Goal: Transaction & Acquisition: Purchase product/service

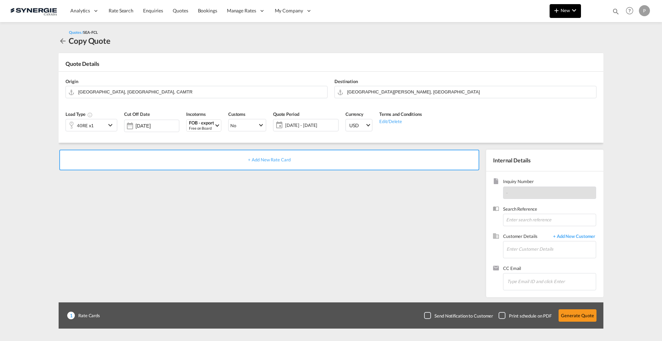
click at [570, 12] on md-icon "icon-chevron-down" at bounding box center [574, 10] width 8 height 8
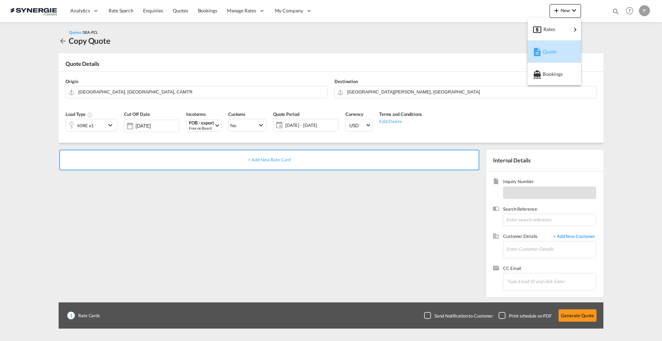
click at [552, 48] on div "Quote" at bounding box center [556, 51] width 26 height 17
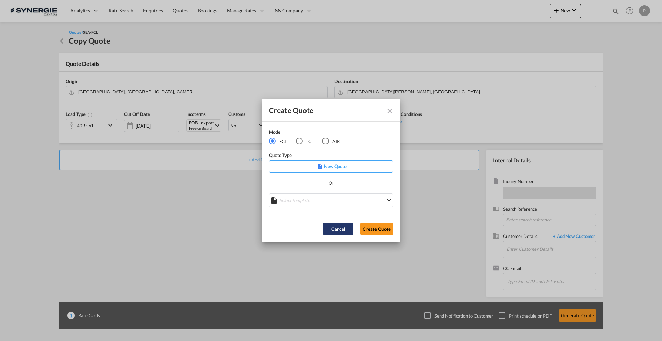
click at [333, 233] on button "Cancel" at bounding box center [338, 229] width 30 height 12
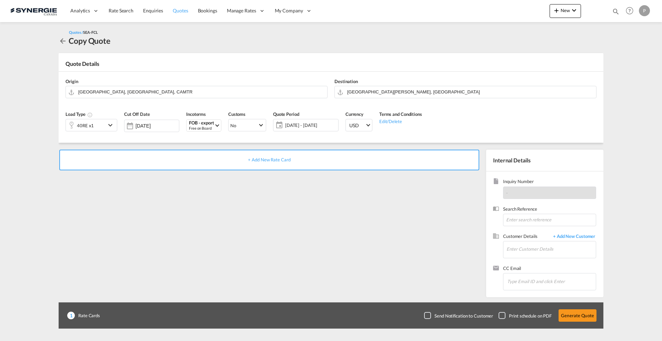
click at [174, 15] on link "Quotes" at bounding box center [180, 11] width 25 height 22
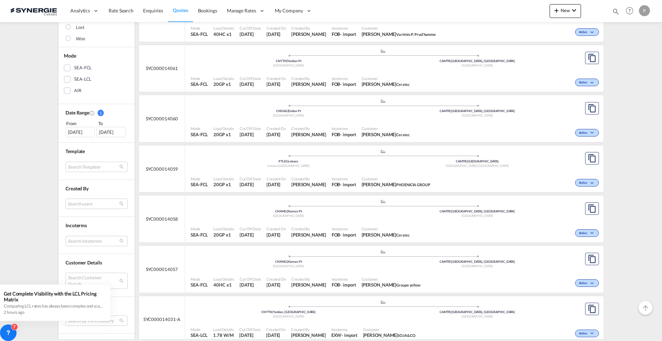
scroll to position [172, 0]
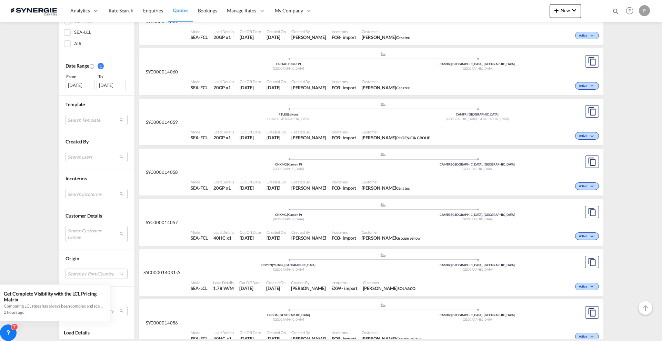
click at [97, 235] on md-select "Search Customer Details user name user juliusz Piotrowski – Cisło j.piotrowski@…" at bounding box center [96, 234] width 62 height 16
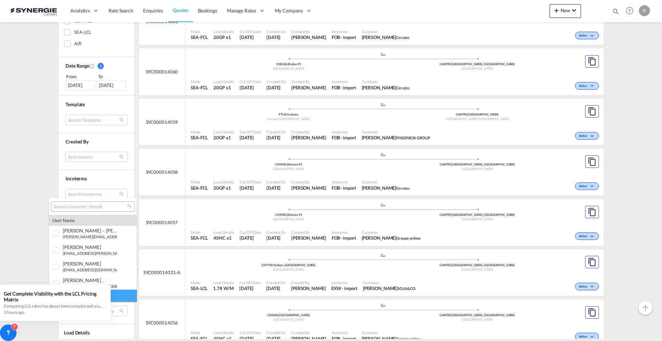
click at [84, 205] on input "search" at bounding box center [90, 207] width 74 height 6
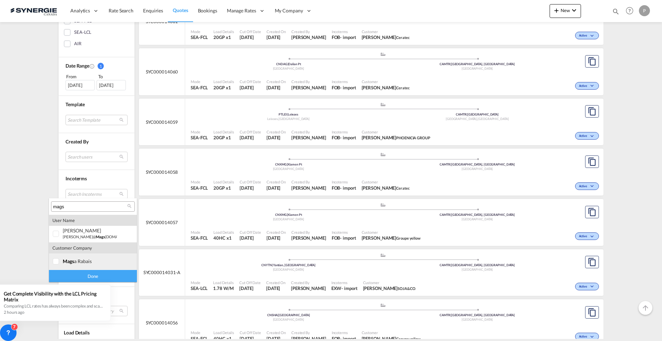
type input "mags"
click at [117, 259] on md-option "company mags a rabais" at bounding box center [93, 261] width 88 height 17
click at [115, 280] on div "Done" at bounding box center [93, 276] width 88 height 12
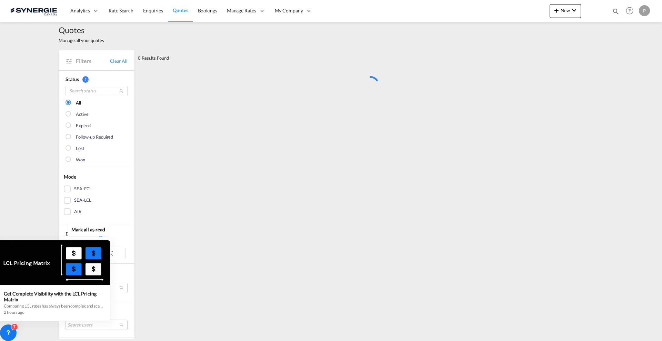
scroll to position [0, 0]
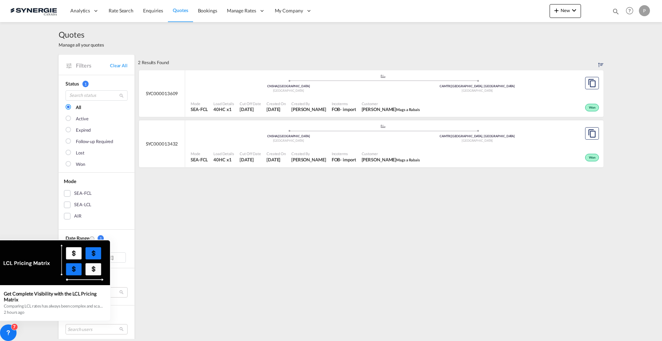
click at [109, 241] on icon at bounding box center [109, 240] width 5 height 5
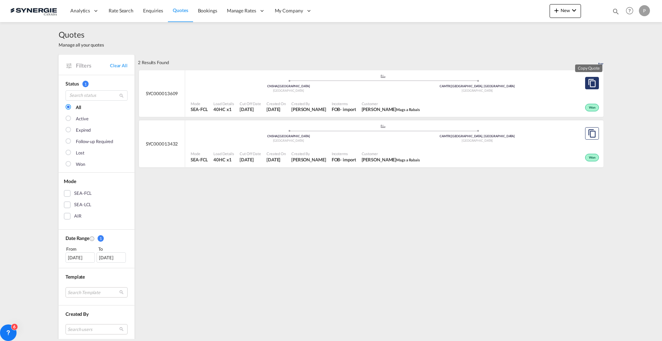
click at [591, 83] on md-icon "assets/icons/custom/copyQuote.svg" at bounding box center [592, 83] width 8 height 8
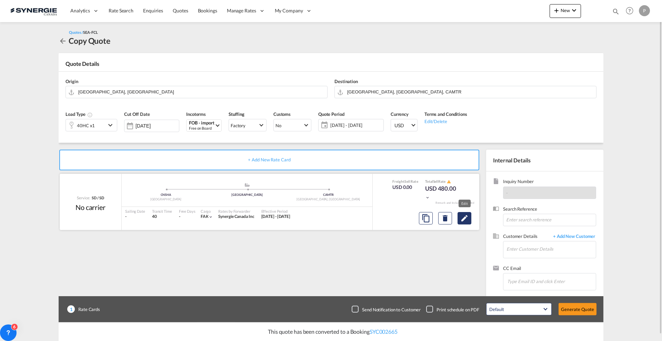
click at [464, 215] on md-icon "Edit" at bounding box center [464, 218] width 8 height 8
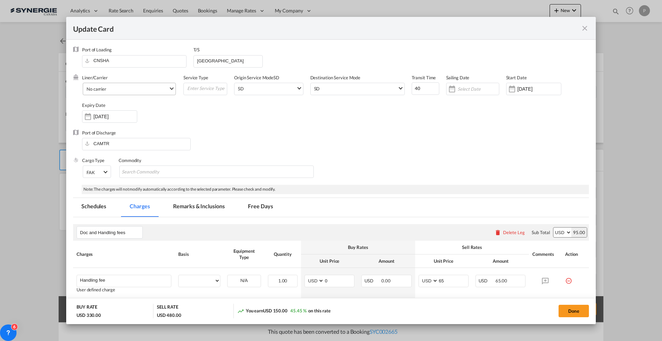
select select "per B/L"
select select "per container"
click at [119, 89] on span "No carrier" at bounding box center [128, 89] width 82 height 6
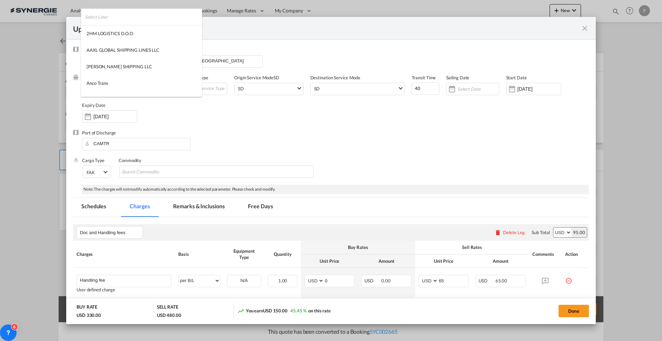
scroll to position [938, 0]
type md-option "1218"
click at [122, 22] on input "search" at bounding box center [143, 17] width 117 height 17
type input "oo"
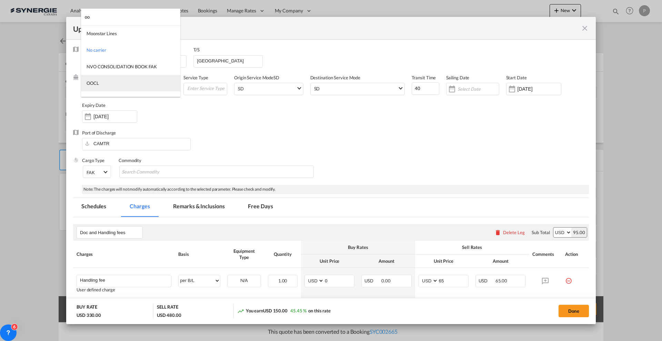
click at [131, 83] on md-option "OOCL" at bounding box center [130, 83] width 99 height 17
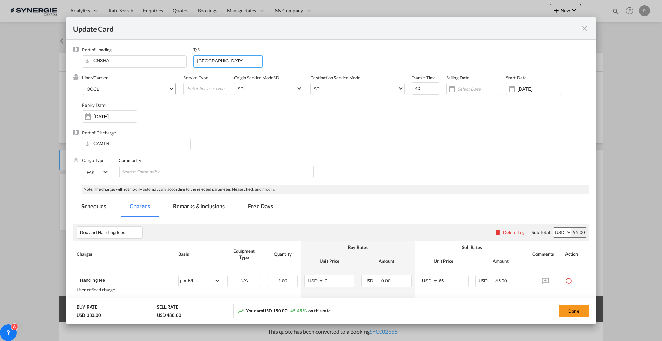
click at [235, 59] on input "VANCOUVER" at bounding box center [229, 60] width 66 height 10
type input "CAPRR"
click at [355, 130] on div "Port of Discharge CAMTR" at bounding box center [331, 144] width 516 height 28
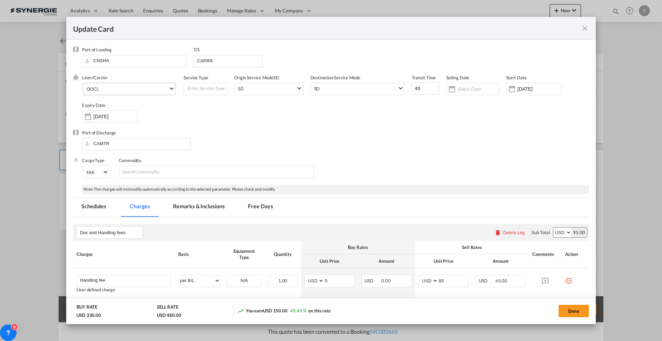
scroll to position [154, 0]
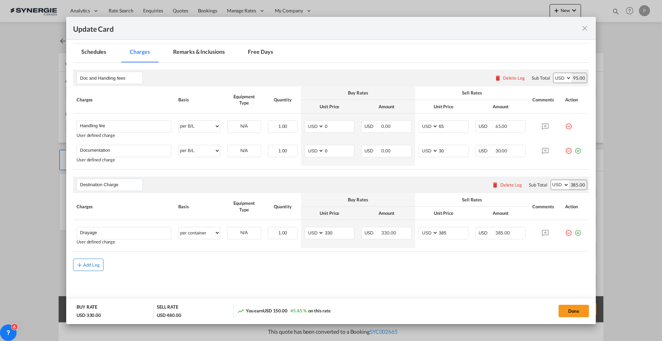
click at [91, 267] on div "Add Leg" at bounding box center [91, 265] width 17 height 4
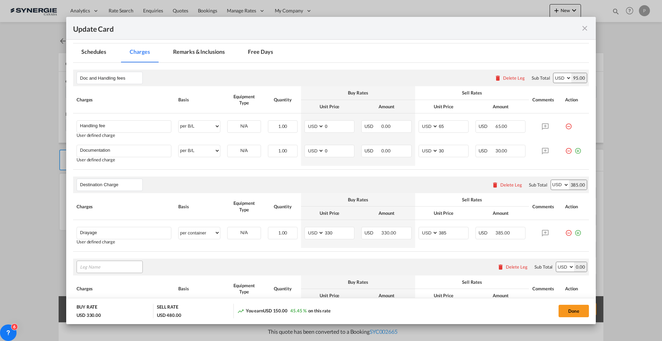
click at [104, 266] on input "Leg Name" at bounding box center [111, 267] width 62 height 10
type input "Ocean Freight"
click at [170, 265] on div "Ocean Freight Please enter leg name Leg Name Already Exists Delete Leg Sub Tota…" at bounding box center [331, 267] width 516 height 17
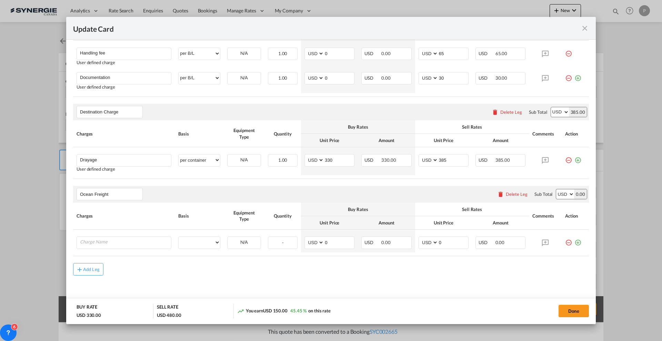
scroll to position [231, 0]
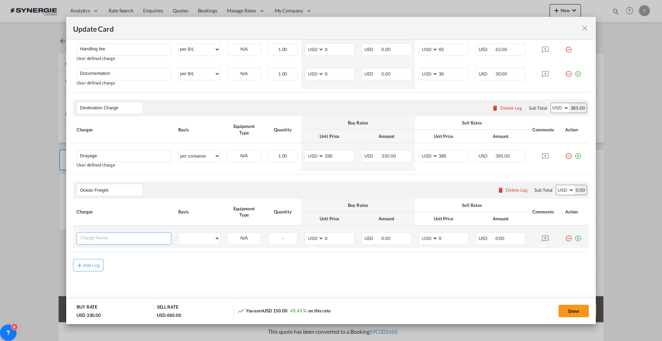
click at [114, 240] on input "Charge Name" at bounding box center [125, 238] width 91 height 10
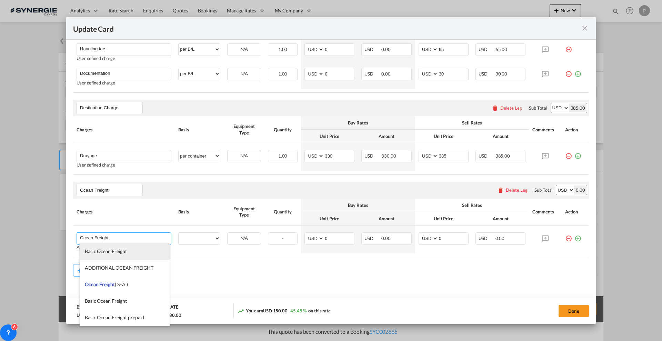
click at [127, 252] on li "Basic Ocean Freight" at bounding box center [125, 251] width 90 height 17
type input "Basic Ocean Freight"
select select "per equipment"
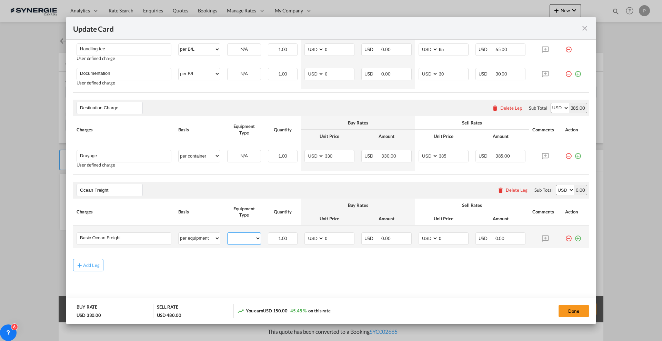
click at [250, 240] on select "40HC" at bounding box center [244, 238] width 33 height 9
select select "40HC"
click at [228, 234] on select "40HC" at bounding box center [244, 238] width 33 height 9
click at [343, 236] on input "0" at bounding box center [339, 238] width 30 height 10
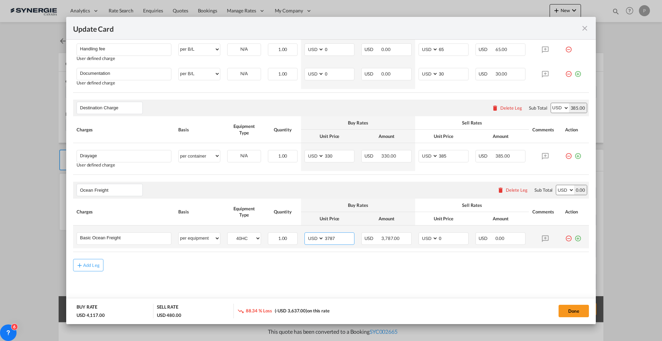
type input "3787"
type input "4165"
click at [320, 286] on md-content "Doc and Handling fees Please enter leg name Leg Name Already Exists Delete Leg …" at bounding box center [331, 146] width 516 height 321
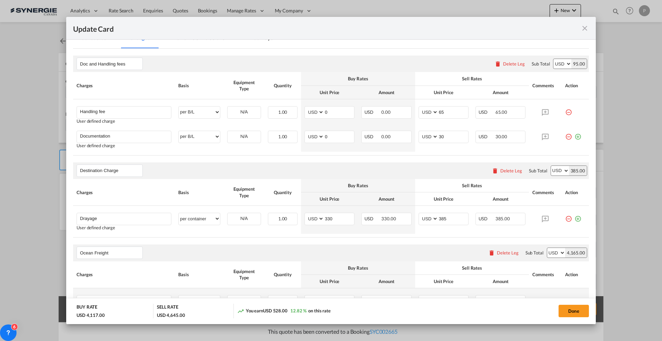
scroll to position [172, 0]
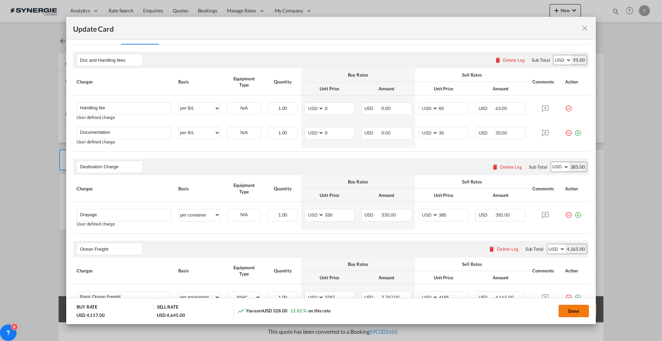
click at [576, 311] on button "Done" at bounding box center [573, 311] width 30 height 12
type input "28 Jul 2025"
type input "[DATE]"
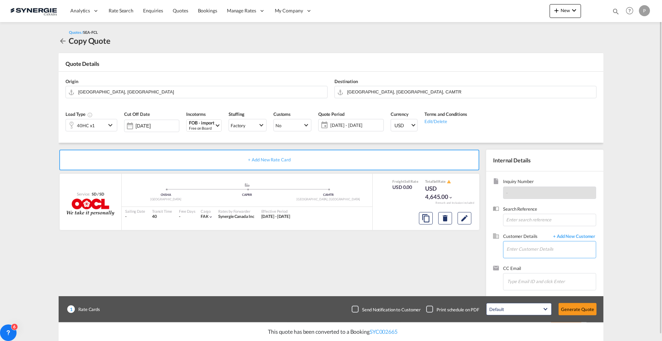
click at [532, 255] on input "Enter Customer Details" at bounding box center [550, 249] width 89 height 16
paste input "ludovic@magsarabais.com"
click at [534, 257] on div "Ludovic Leconte ludovic@magsarabais.com | Mags a Rabais" at bounding box center [551, 261] width 90 height 19
type input "Mags a Rabais, Ludovic Leconte, ludovic@magsarabais.com"
click at [565, 303] on button "Generate Quote" at bounding box center [577, 309] width 38 height 12
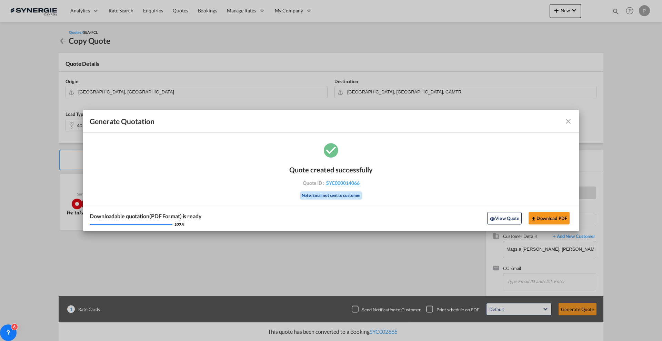
drag, startPoint x: 375, startPoint y: 180, endPoint x: 372, endPoint y: 183, distance: 3.9
click at [375, 180] on div "Quote created successfully Quote ID : SYC000014066 Note: Email not sent to cust…" at bounding box center [331, 186] width 496 height 90
drag, startPoint x: 370, startPoint y: 183, endPoint x: 359, endPoint y: 184, distance: 10.7
click at [359, 184] on div "Quote ID : SYC000014066" at bounding box center [331, 183] width 80 height 6
copy div "SYC000014066"
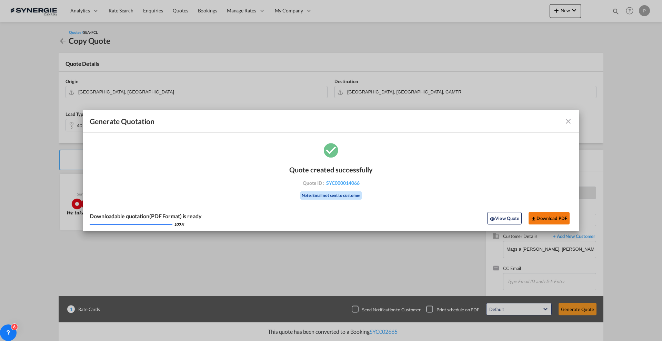
click at [547, 218] on button "Download PDF" at bounding box center [548, 218] width 41 height 12
click at [512, 219] on button "View Quote" at bounding box center [504, 218] width 34 height 12
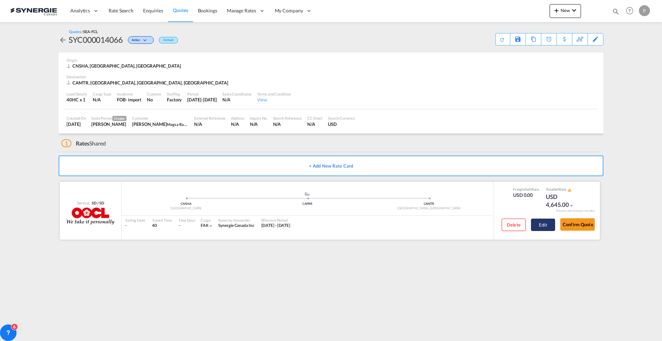
click at [538, 222] on button "Edit" at bounding box center [543, 225] width 24 height 12
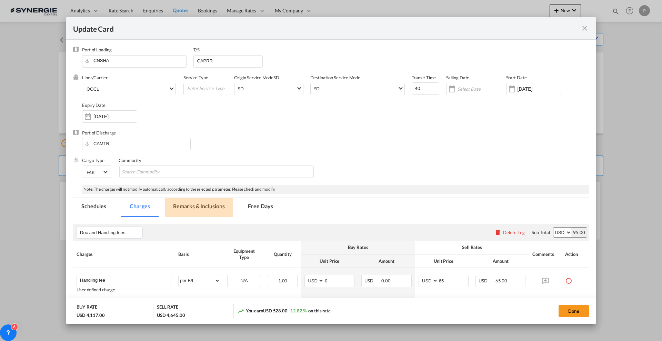
click at [211, 208] on md-tab-item "Remarks & Inclusions" at bounding box center [199, 207] width 68 height 19
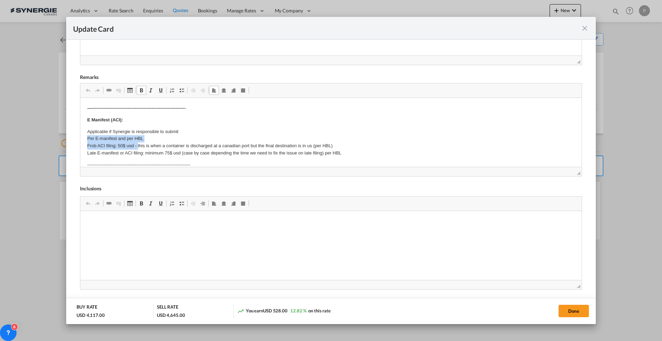
drag, startPoint x: 87, startPoint y: 138, endPoint x: 138, endPoint y: 147, distance: 52.1
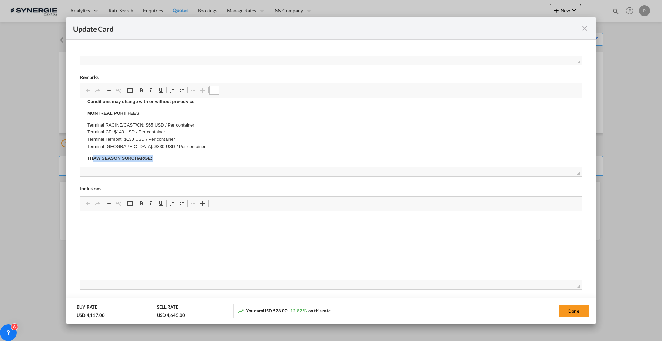
scroll to position [203, 0]
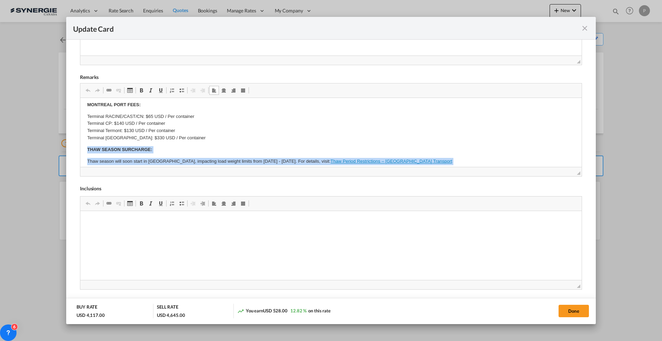
drag, startPoint x: 160, startPoint y: 143, endPoint x: 87, endPoint y: 148, distance: 73.3
click at [87, 148] on html "—--------------------------------------------------------------- E Manifest (AC…" at bounding box center [330, 117] width 501 height 444
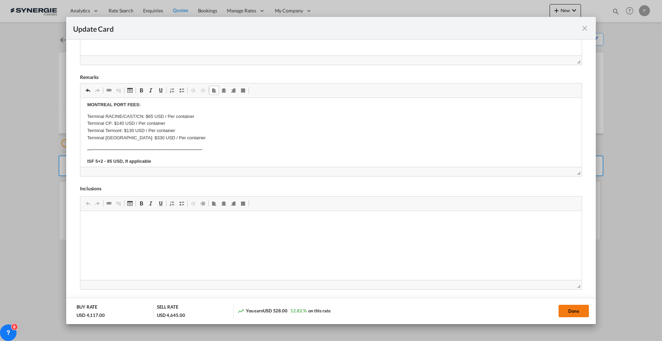
click at [570, 313] on button "Done" at bounding box center [573, 311] width 30 height 12
type input "28 Jul 2025"
type input "[DATE]"
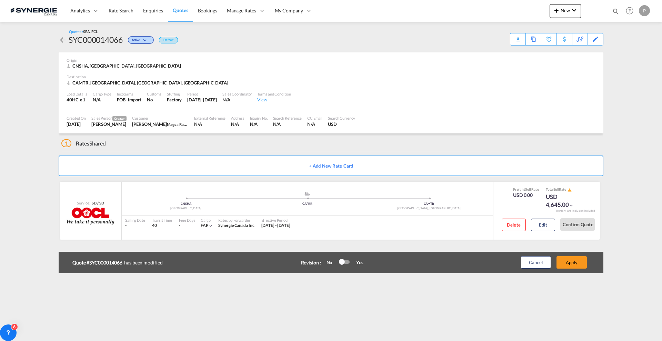
scroll to position [54, 0]
click at [599, 37] on div "Edit" at bounding box center [596, 39] width 8 height 12
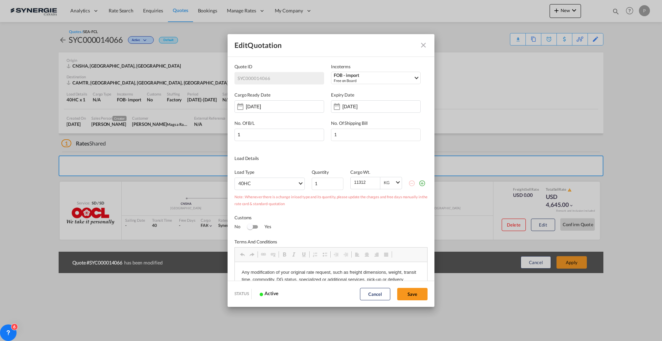
scroll to position [0, 0]
click at [351, 108] on input "15 Aug 2025" at bounding box center [363, 107] width 43 height 6
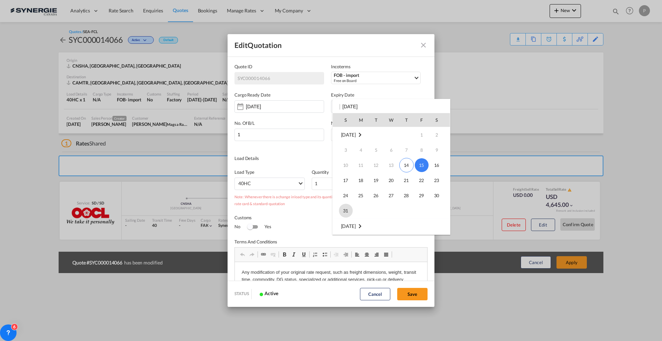
click at [346, 208] on span "31" at bounding box center [346, 211] width 14 height 14
type input "31 Aug 2025"
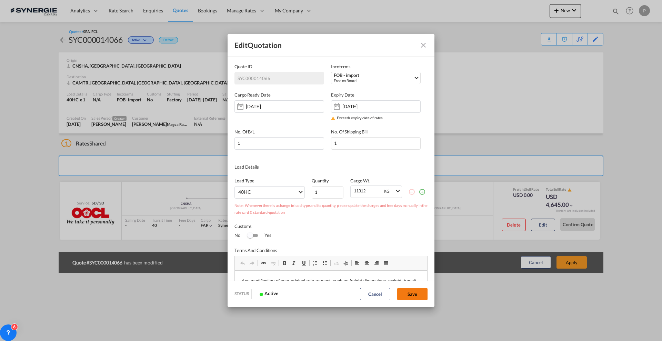
click at [416, 295] on button "Save" at bounding box center [412, 294] width 30 height 12
type input "13 Aug 2025"
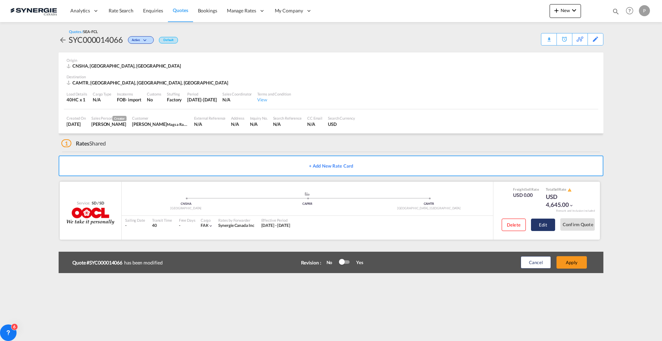
click at [537, 227] on button "Edit" at bounding box center [543, 225] width 24 height 12
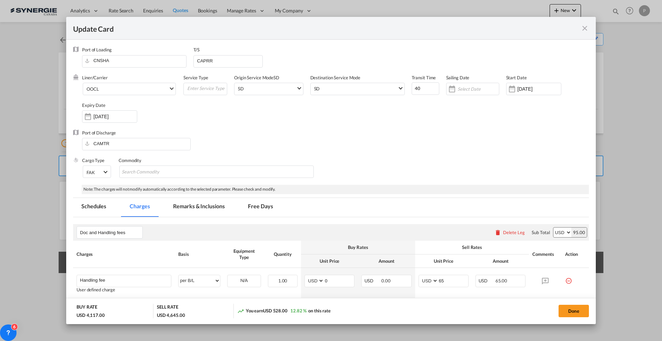
click at [193, 209] on md-tab-item "Remarks & Inclusions" at bounding box center [199, 207] width 68 height 19
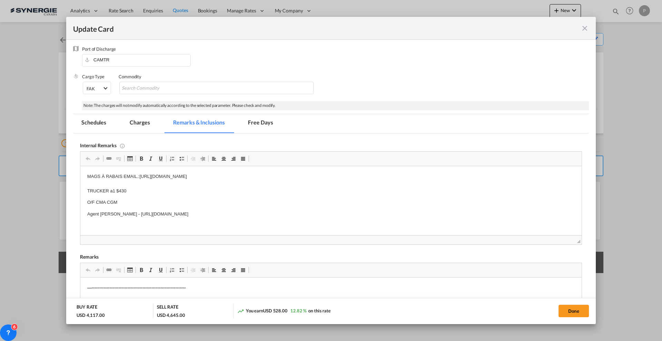
scroll to position [97, 0]
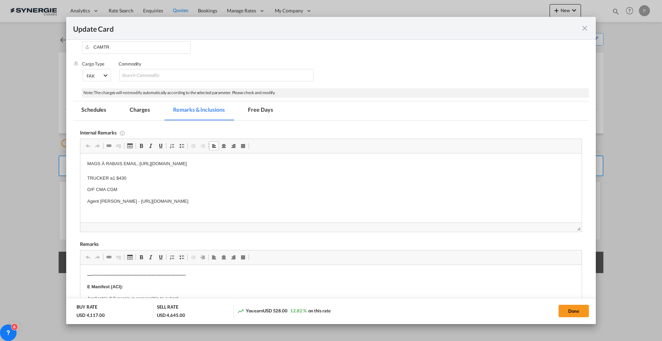
drag, startPoint x: 308, startPoint y: 201, endPoint x: 128, endPoint y: 199, distance: 180.3
drag, startPoint x: 144, startPoint y: 203, endPoint x: 416, endPoint y: 205, distance: 272.0
click at [416, 205] on body "MAGS À RABAIS EMAIL.:https://app.frontapp.com/open/cnv_pz241vz?key=FfK7jkthAr3S…" at bounding box center [330, 200] width 487 height 80
drag, startPoint x: 122, startPoint y: 189, endPoint x: 97, endPoint y: 189, distance: 25.5
click at [97, 189] on p "O/F CMA CGM" at bounding box center [330, 189] width 487 height 7
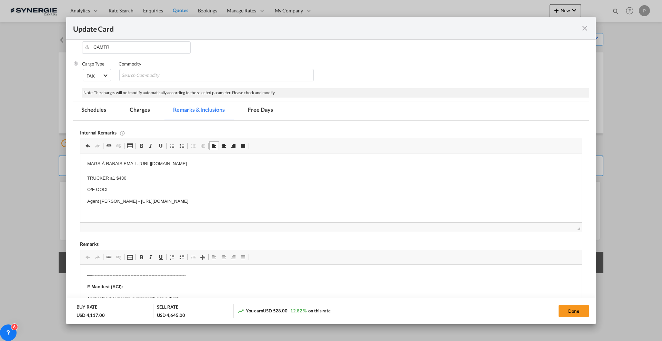
click at [140, 162] on p "MAGS À RABAIS EMAIL.:https://app.frontapp.com/open/cnv_pz241vz?key=FfK7jkthAr3S…" at bounding box center [330, 170] width 487 height 21
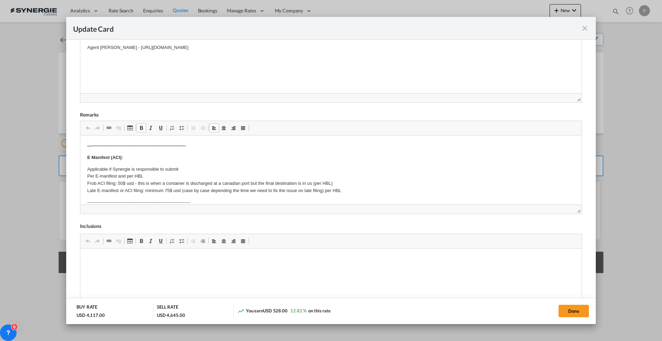
scroll to position [43, 0]
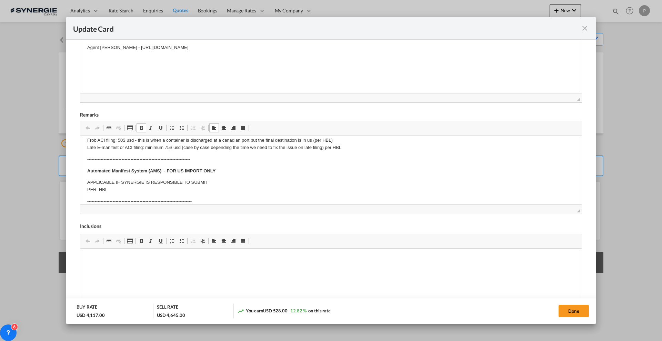
drag, startPoint x: 85, startPoint y: 167, endPoint x: 82, endPoint y: 164, distance: 4.4
click at [82, 164] on html "—--------------------------------------------------------------- E Manifest (AC…" at bounding box center [330, 262] width 501 height 341
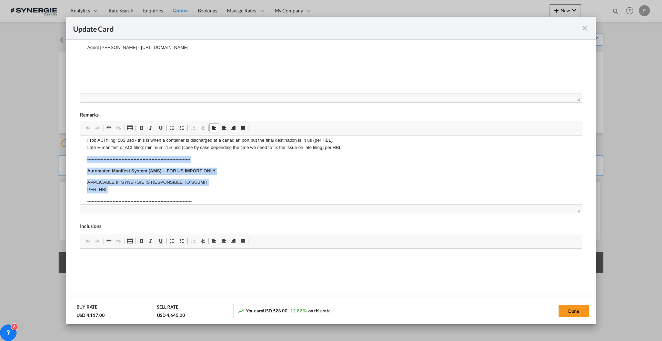
drag, startPoint x: 83, startPoint y: 156, endPoint x: 159, endPoint y: 191, distance: 83.9
click at [159, 191] on html "—--------------------------------------------------------------- E Manifest (AC…" at bounding box center [330, 262] width 501 height 341
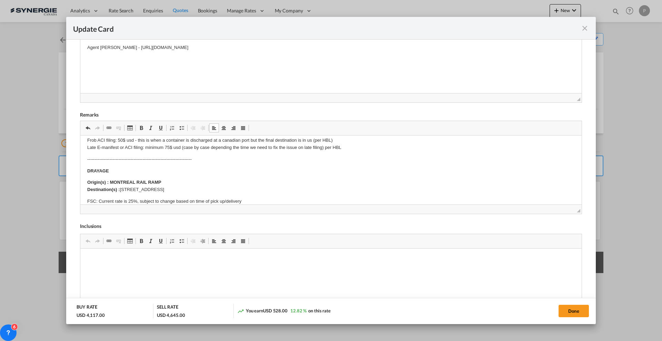
scroll to position [0, 0]
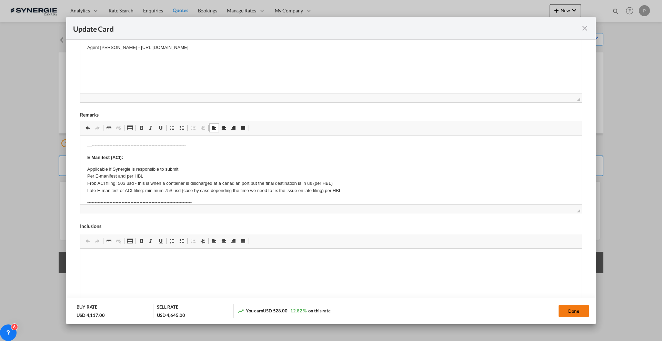
click at [567, 309] on button "Done" at bounding box center [573, 311] width 30 height 12
type input "28 Jul 2025"
type input "[DATE]"
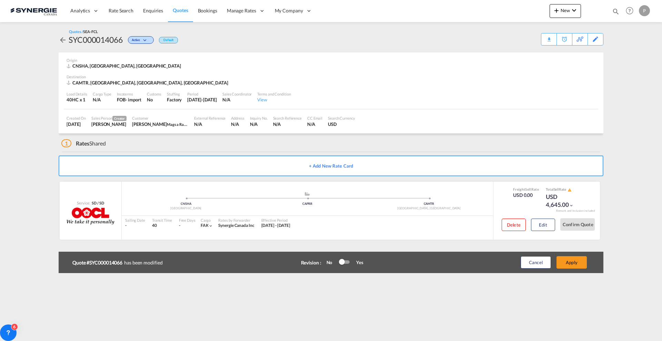
scroll to position [54, 0]
click at [573, 263] on button "Apply" at bounding box center [571, 262] width 30 height 12
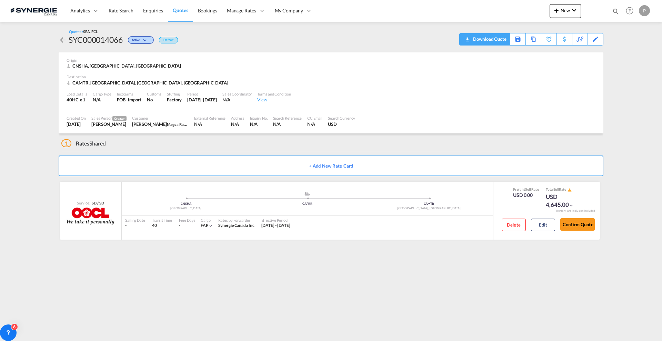
click at [497, 40] on div "Download Quote" at bounding box center [488, 38] width 35 height 11
click at [615, 12] on md-icon "icon-magnify" at bounding box center [616, 12] width 8 height 8
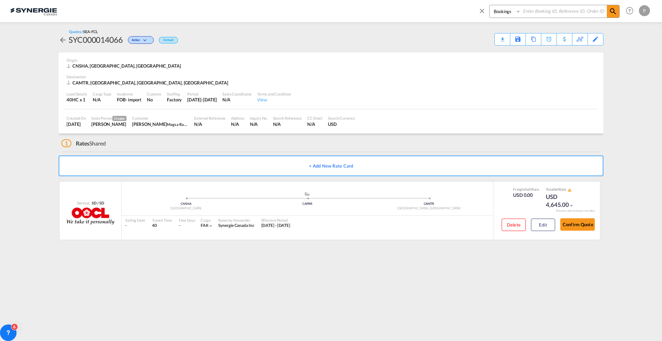
click at [507, 8] on select "Bookings Quotes Enquiries" at bounding box center [505, 11] width 33 height 12
select select "Quotes"
click at [489, 5] on select "Bookings Quotes Enquiries" at bounding box center [505, 11] width 33 height 12
click at [548, 12] on input at bounding box center [564, 11] width 86 height 12
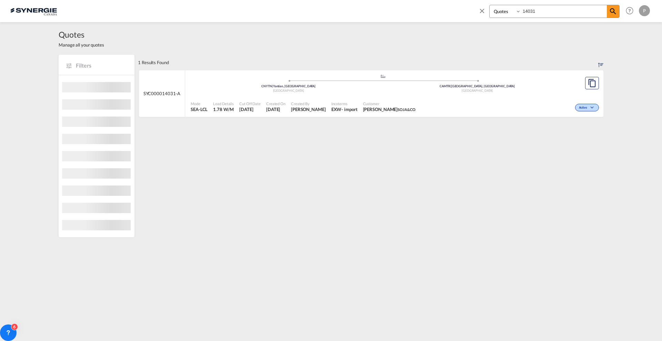
click at [464, 91] on div "Canada" at bounding box center [477, 91] width 189 height 4
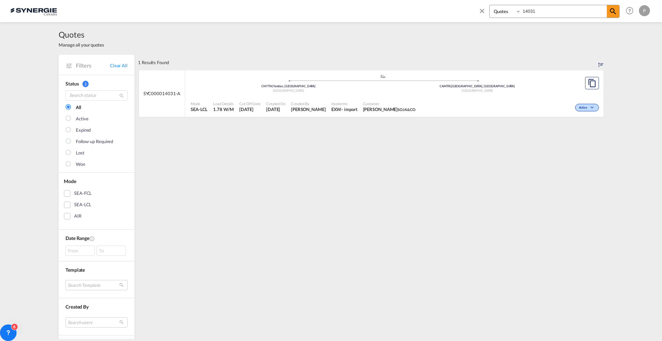
click at [535, 11] on input "14031" at bounding box center [564, 11] width 86 height 12
paste input "SYC000014066"
type input "SYC000014066"
click at [297, 103] on span "Created By" at bounding box center [308, 103] width 35 height 5
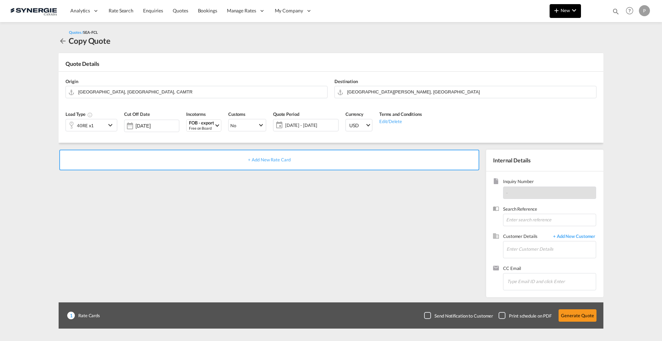
click at [561, 13] on button "New" at bounding box center [564, 11] width 31 height 14
click at [559, 51] on div "Quote" at bounding box center [556, 51] width 26 height 17
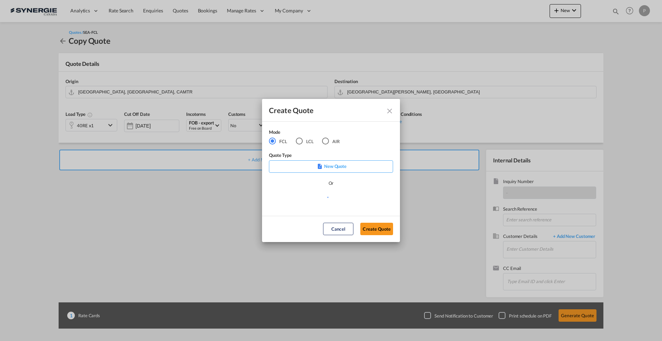
click at [303, 141] on md-radio-button "LCL" at bounding box center [305, 141] width 18 height 8
click at [303, 199] on md-select "Select template New DAP Import LCL Karen Mercier | 09 Jul 2025 BRAZIL LCL EXPOR…" at bounding box center [331, 200] width 124 height 14
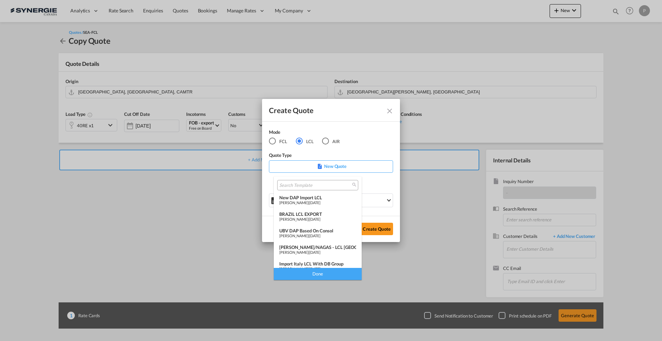
scroll to position [43, 0]
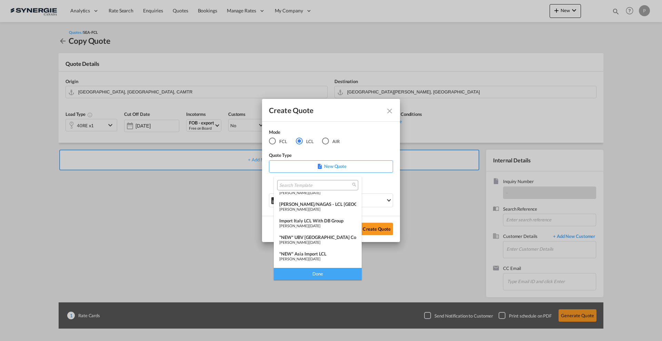
click at [320, 252] on div "*NEW* Asia Import LCL" at bounding box center [317, 254] width 77 height 6
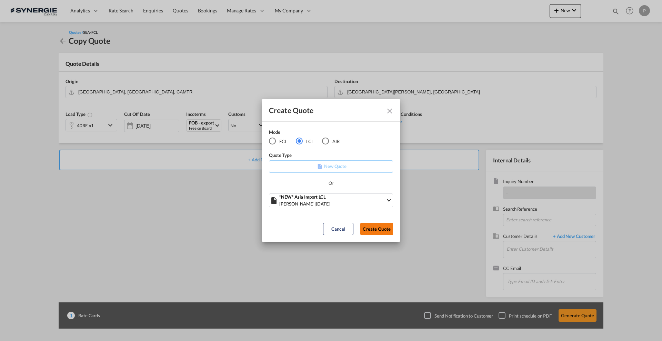
click at [384, 231] on button "Create Quote" at bounding box center [376, 229] width 33 height 12
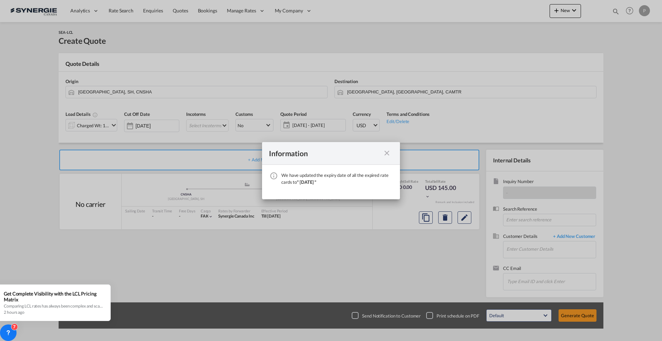
click at [388, 153] on md-icon "icon-close fg-AAA8AD cursor" at bounding box center [387, 153] width 8 height 8
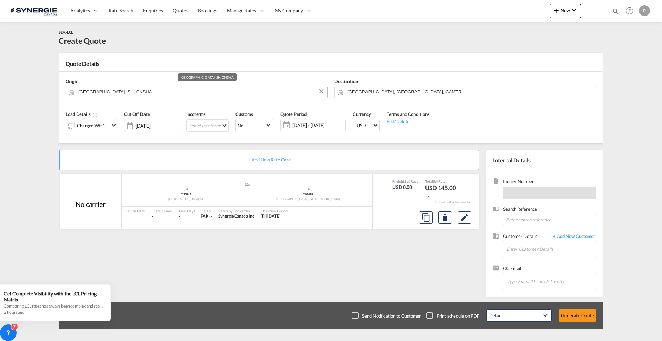
click at [165, 86] on input "Shanghai, SH, CNSHA" at bounding box center [200, 92] width 245 height 12
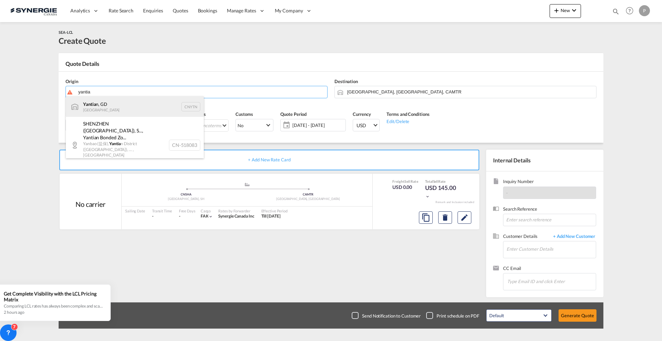
click at [158, 99] on div "Yantia n, GD China CNYTN" at bounding box center [135, 106] width 138 height 21
type input "Yantian, GD, CNYTN"
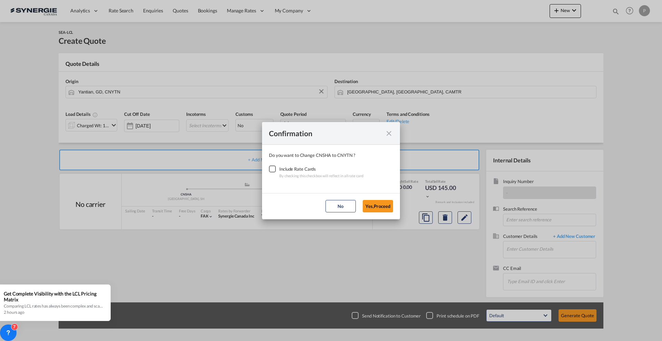
click at [276, 165] on div "Checkbox No Ink" at bounding box center [272, 168] width 7 height 7
click at [380, 201] on button "Yes,Proceed" at bounding box center [378, 206] width 30 height 12
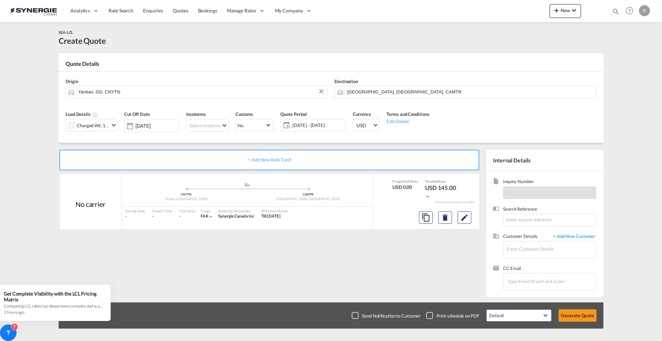
click at [111, 126] on md-icon "icon-chevron-down" at bounding box center [114, 125] width 8 height 8
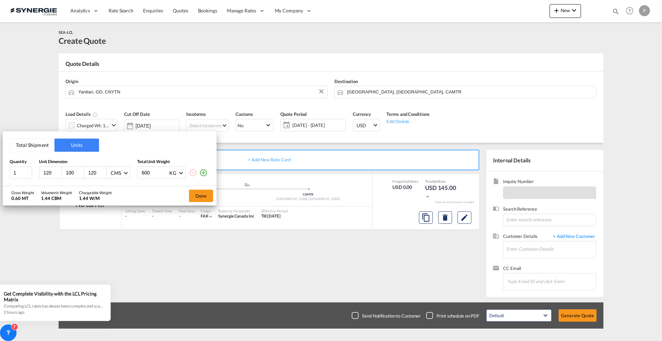
click at [23, 141] on button "Total Shipment" at bounding box center [32, 145] width 44 height 13
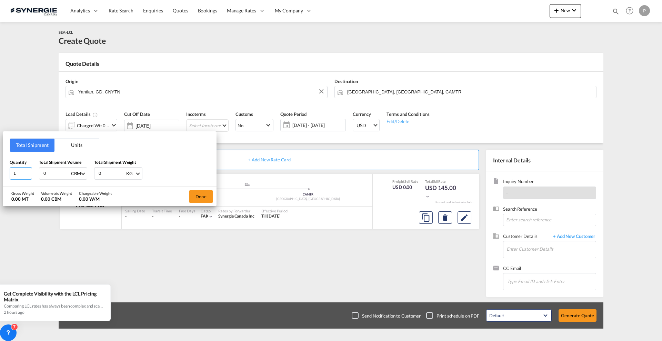
click at [22, 174] on input "1" at bounding box center [21, 173] width 22 height 12
type input "109"
type input "20"
type input "20.15"
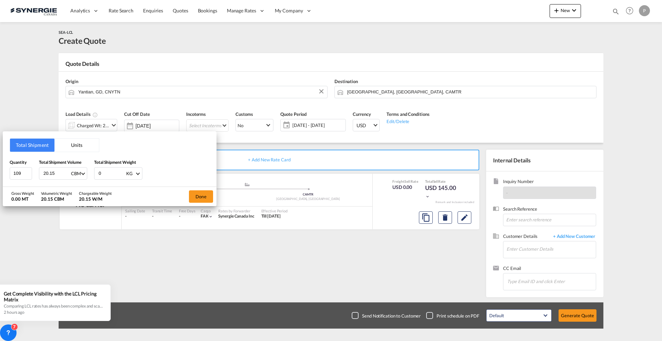
click at [107, 174] on input "0" at bounding box center [112, 174] width 28 height 12
type input "2000"
click at [142, 196] on div "Gross Weight 2.00 MT Volumetric Weight 20.15 CBM Chargeable Weight 20.15 W/M Do…" at bounding box center [110, 196] width 214 height 19
click at [192, 196] on button "Done" at bounding box center [201, 196] width 24 height 12
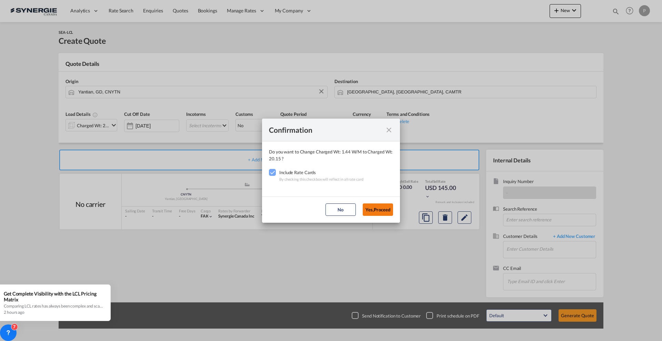
click at [373, 208] on button "Yes,Proceed" at bounding box center [378, 209] width 30 height 12
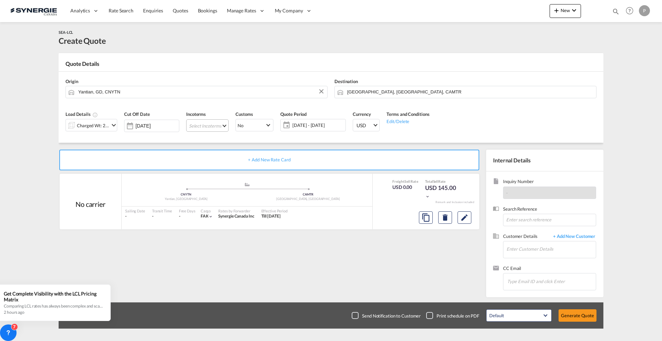
click at [222, 125] on md-select "Select Incoterms DAP - export Delivered at Place DPU - import Delivery at Place…" at bounding box center [207, 125] width 42 height 12
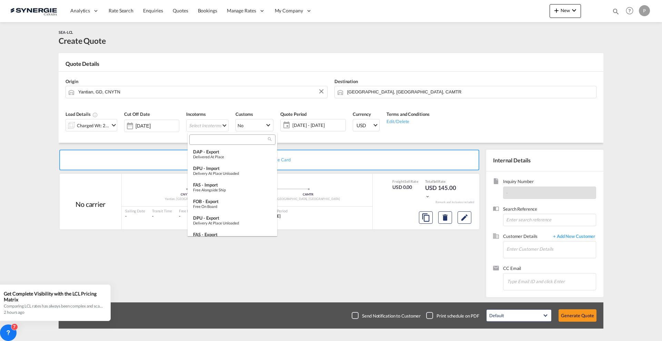
click at [222, 135] on div at bounding box center [232, 139] width 86 height 10
click at [223, 142] on input "search" at bounding box center [229, 140] width 77 height 6
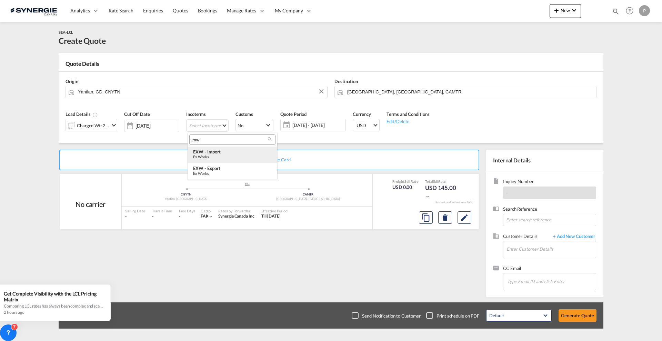
type input "exw"
click at [224, 154] on div "Ex Works" at bounding box center [232, 156] width 79 height 4
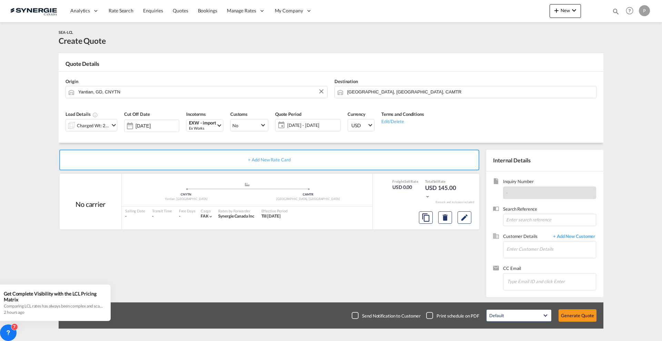
click at [318, 123] on span "14 Aug - 13 Sep 2025" at bounding box center [312, 125] width 51 height 6
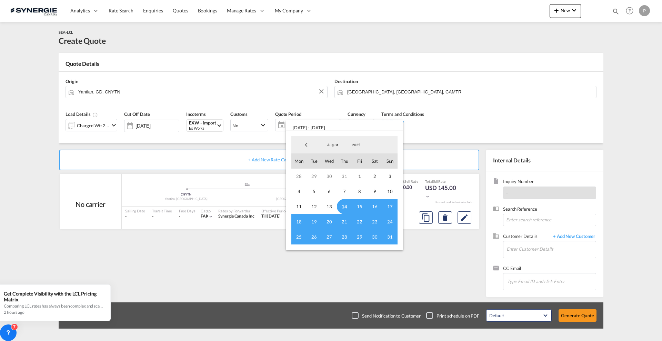
click at [342, 203] on span "14" at bounding box center [344, 206] width 15 height 15
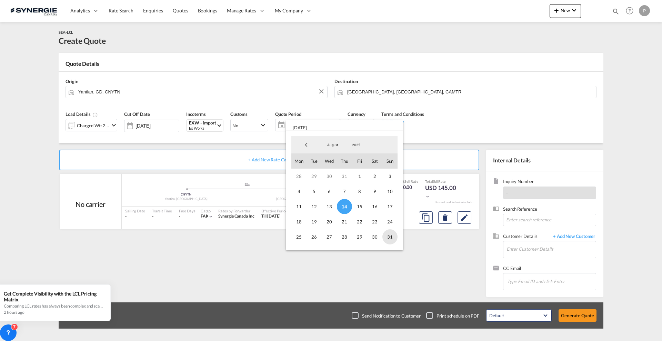
click at [391, 235] on span "31" at bounding box center [389, 236] width 15 height 15
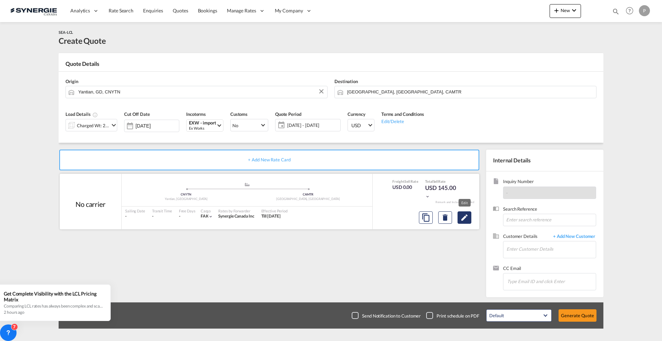
click at [468, 220] on md-icon "Edit" at bounding box center [464, 217] width 8 height 8
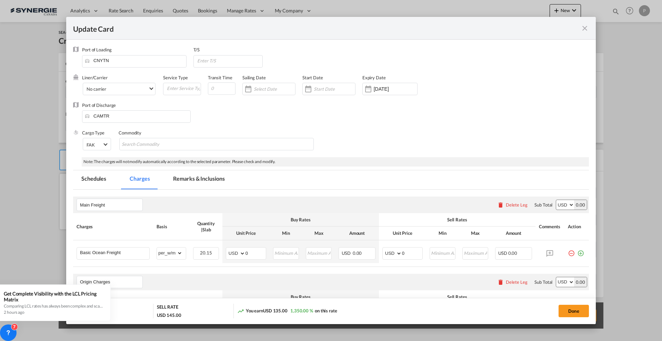
select select "per_w/m"
select select "flat"
select select "per_hbl"
select select "per_w/m"
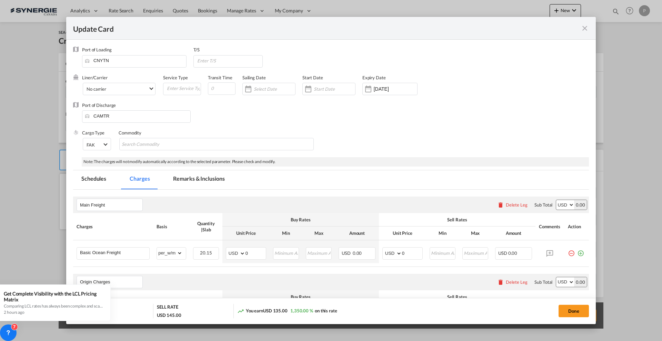
select select "per_bl"
select select "flat"
select select "per_bl"
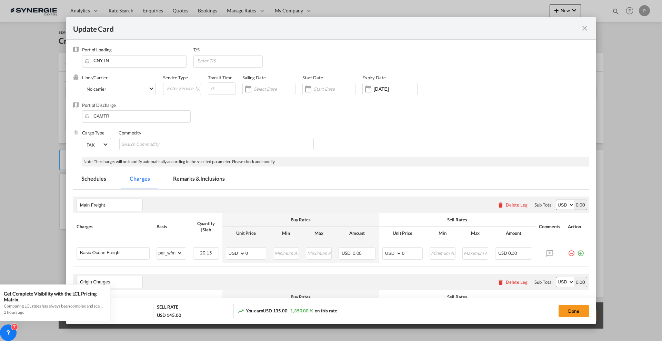
select select "per_bl"
select select "per_shipment"
click at [230, 65] on md-input-container "Update CardPort of ..." at bounding box center [228, 61] width 70 height 12
type input "CAVAN"
click at [220, 87] on input "Update CardPort of ..." at bounding box center [222, 88] width 28 height 12
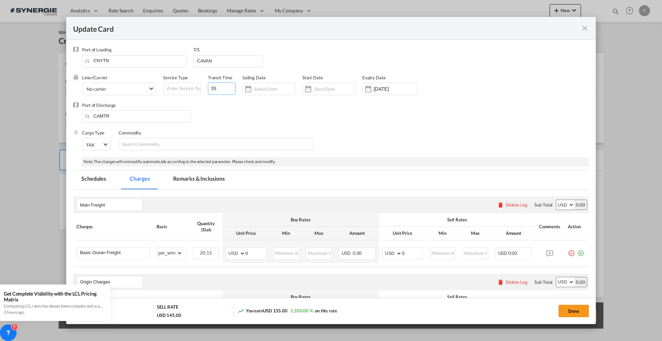
type input "35"
click at [242, 150] on div "Commodity" at bounding box center [220, 144] width 203 height 28
click at [100, 97] on div "Liner/Carrier No carrier 2HM LOGISTICS D.O.O AAXL GLOBAL SHIPPING LINES LLC ABD…" at bounding box center [122, 88] width 81 height 28
click at [254, 248] on input "0" at bounding box center [255, 253] width 20 height 10
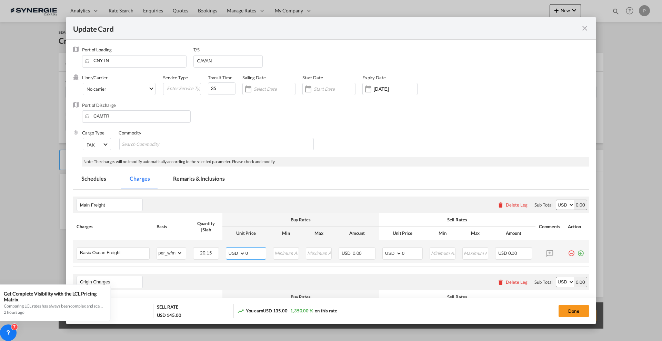
click at [254, 248] on input "0" at bounding box center [255, 253] width 20 height 10
type input "68"
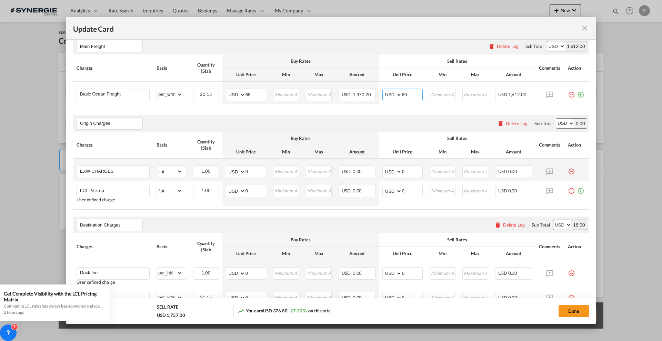
scroll to position [172, 0]
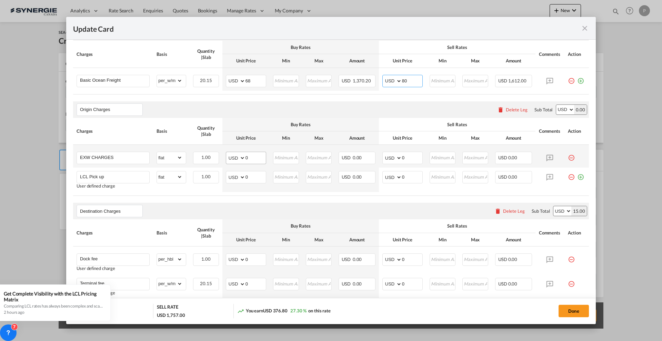
type input "80"
click at [255, 154] on input "0" at bounding box center [255, 157] width 20 height 10
click at [255, 155] on input "0" at bounding box center [255, 157] width 20 height 10
click at [255, 156] on input "0" at bounding box center [255, 157] width 20 height 10
type input "347"
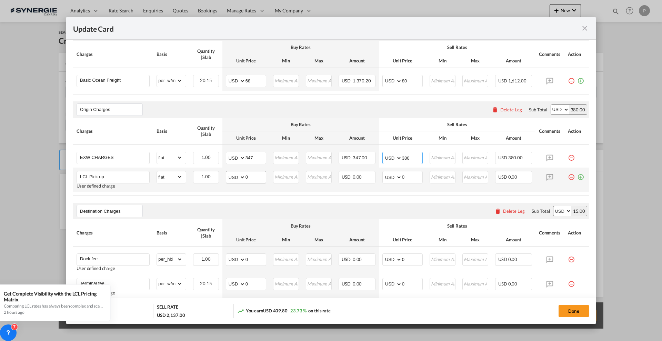
type input "380"
click at [257, 174] on input "0" at bounding box center [255, 176] width 20 height 10
type input "230"
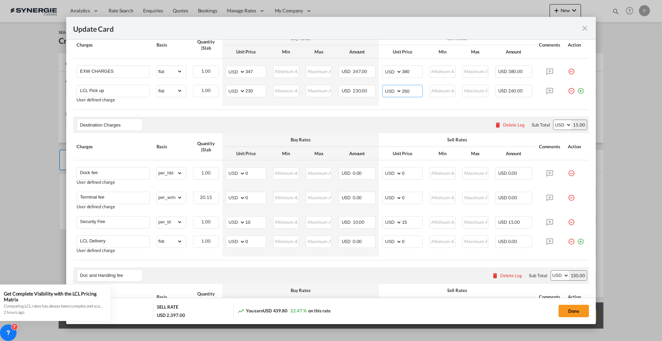
type input "260"
click at [254, 172] on input "0" at bounding box center [255, 173] width 20 height 10
click at [411, 169] on input "0" at bounding box center [412, 173] width 20 height 10
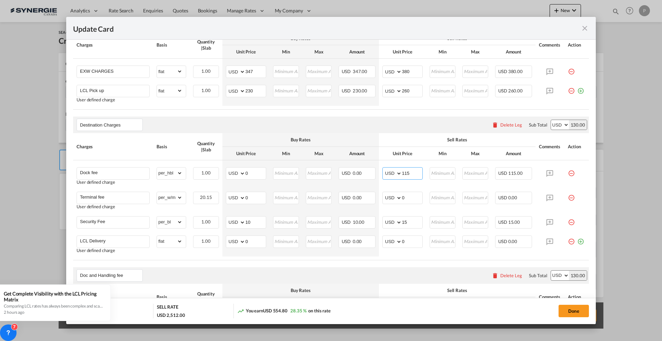
type input "115"
click at [259, 169] on input "0" at bounding box center [255, 173] width 20 height 10
type input "95"
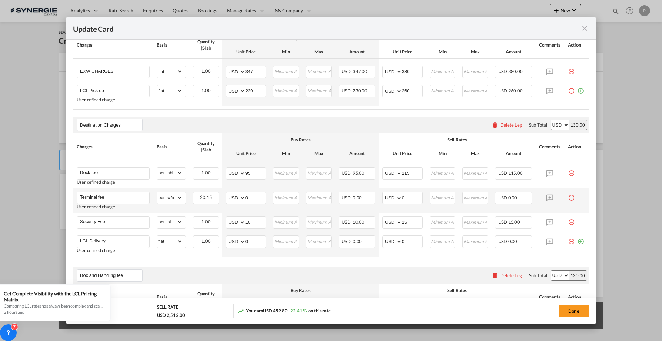
click at [568, 198] on md-icon "icon-minus-circle-outline red-400-fg pt-7" at bounding box center [571, 195] width 7 height 7
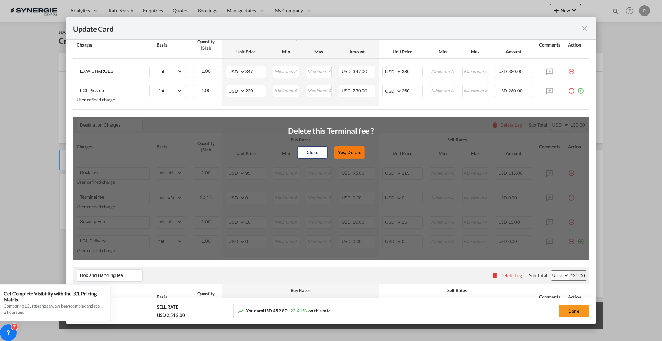
click at [344, 153] on button "Yes, Delete" at bounding box center [349, 152] width 30 height 12
type input "Security Fee"
select select "per_bl"
type input "10"
type input "15"
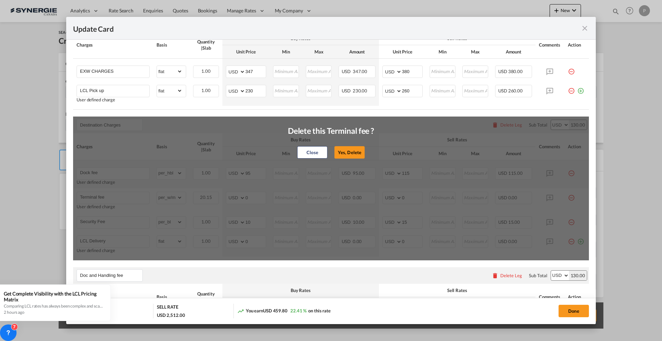
type input "LCL Delivery"
select select "flat"
type input "0"
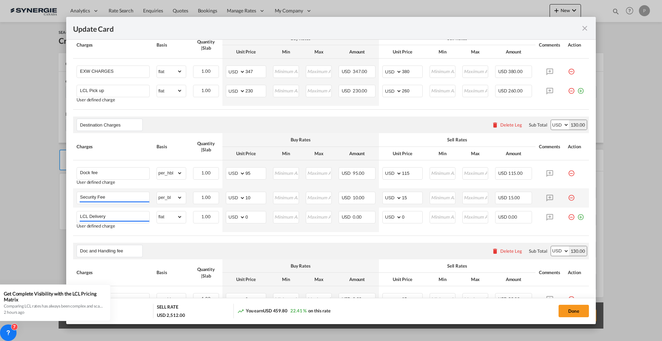
click at [568, 198] on md-icon "icon-minus-circle-outline red-400-fg pt-7" at bounding box center [571, 195] width 7 height 7
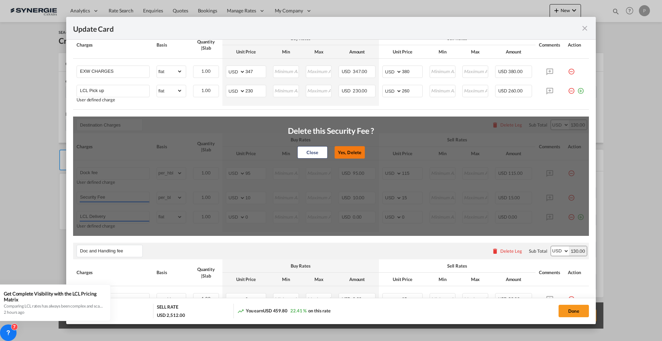
click at [342, 151] on button "Yes, Delete" at bounding box center [349, 152] width 30 height 12
type input "LCL Delivery"
select select "flat"
type input "0"
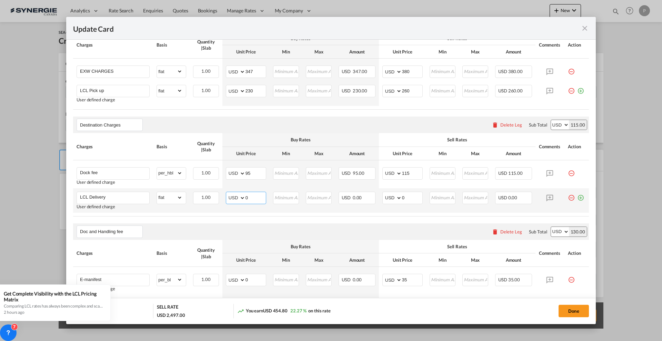
click at [248, 195] on input "0" at bounding box center [255, 197] width 20 height 10
type input "515"
click at [323, 226] on div "Doc and Handling fee Please enter leg name Leg Name Already Exists Delete Leg S…" at bounding box center [331, 231] width 516 height 17
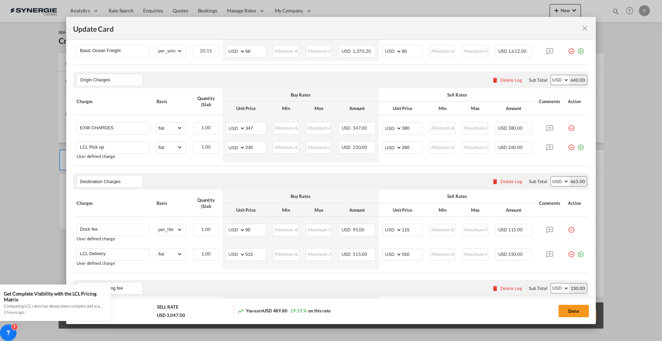
scroll to position [215, 0]
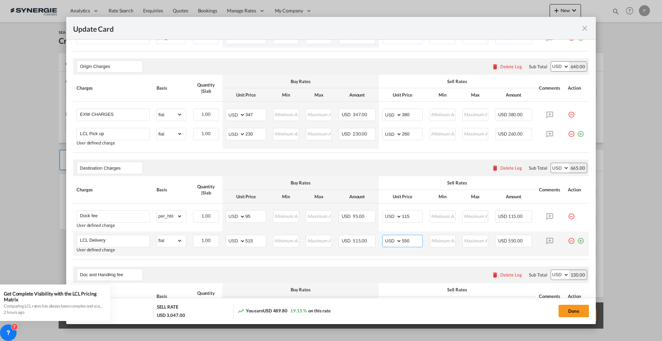
click at [404, 239] on input "550" at bounding box center [412, 240] width 20 height 10
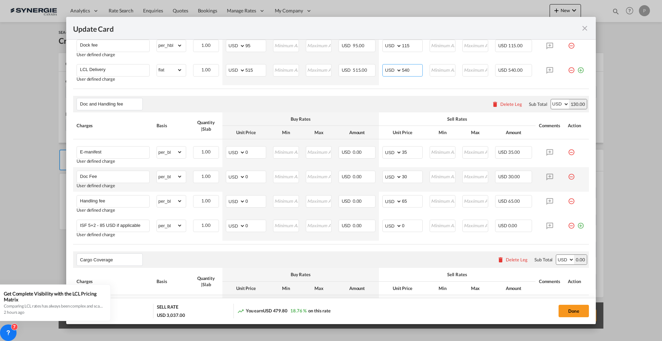
scroll to position [388, 0]
type input "540"
click at [569, 308] on button "Done" at bounding box center [573, 311] width 30 height 12
type input "12 Sep 2025"
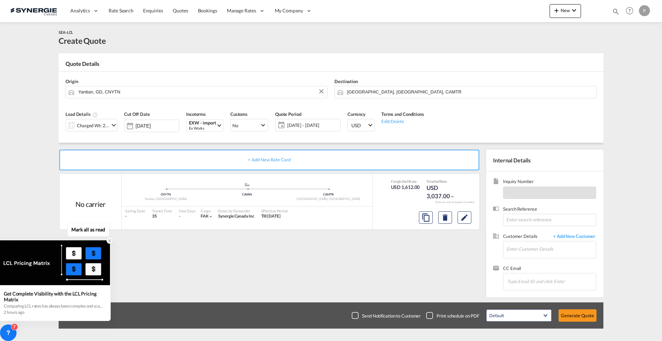
click at [109, 240] on icon at bounding box center [109, 240] width 5 height 5
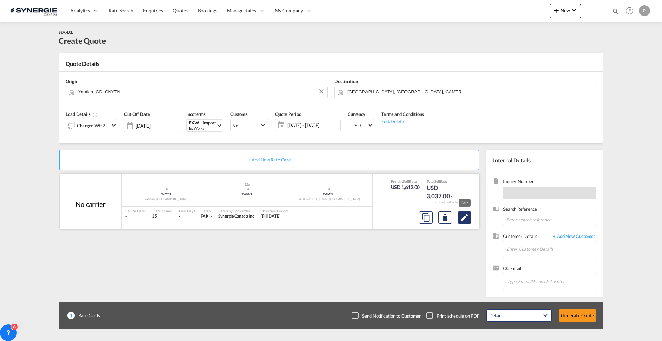
click at [464, 219] on md-icon "Edit" at bounding box center [464, 217] width 8 height 8
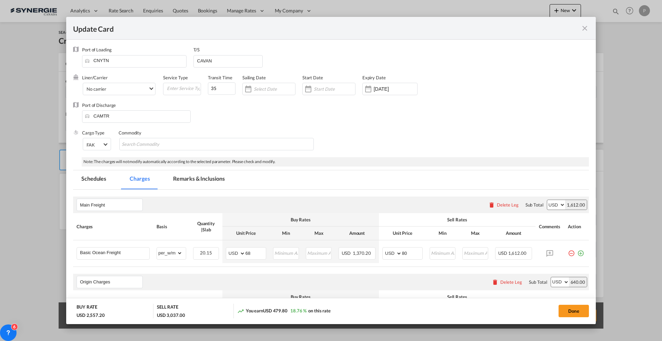
click at [214, 181] on md-tab-item "Remarks & Inclusions" at bounding box center [199, 179] width 68 height 19
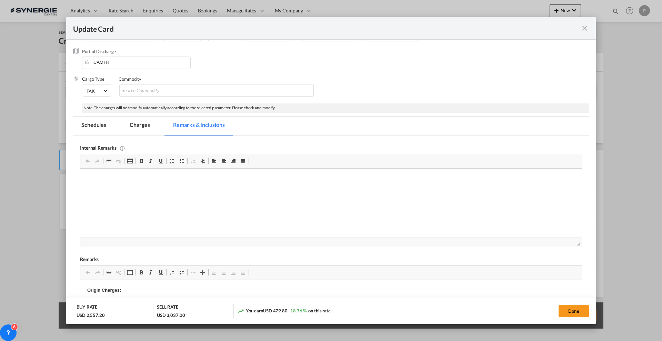
scroll to position [172, 0]
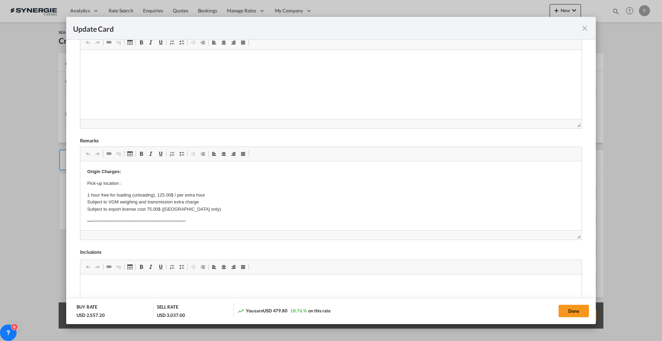
click at [78, 169] on div "Internal Remarks Rich Text Editor, editor4 Editor toolbars Clipboard/Undo Undo …" at bounding box center [331, 198] width 516 height 363
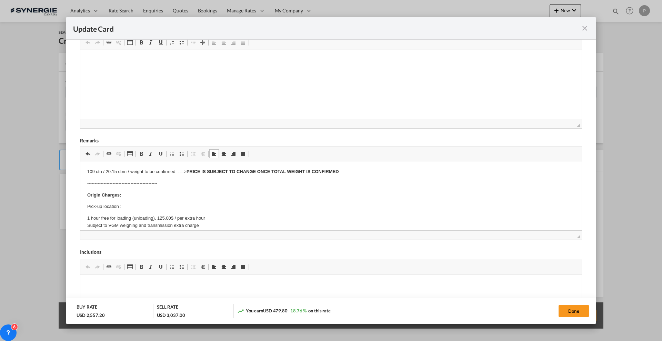
click at [148, 204] on p "Pick-up location :" at bounding box center [330, 206] width 487 height 7
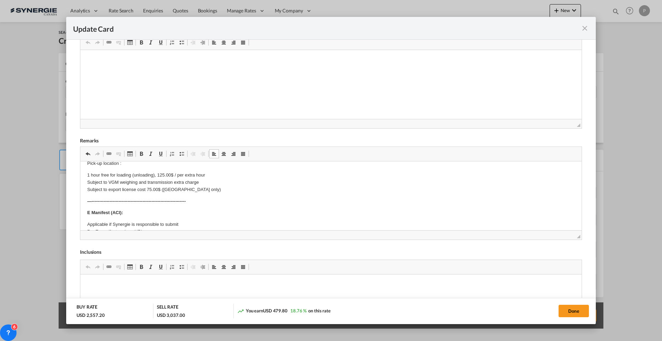
scroll to position [43, 0]
click at [143, 165] on p "Pick-up location :" at bounding box center [330, 163] width 487 height 7
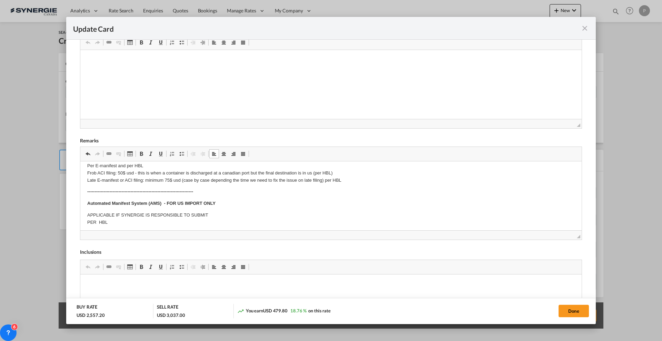
scroll to position [129, 0]
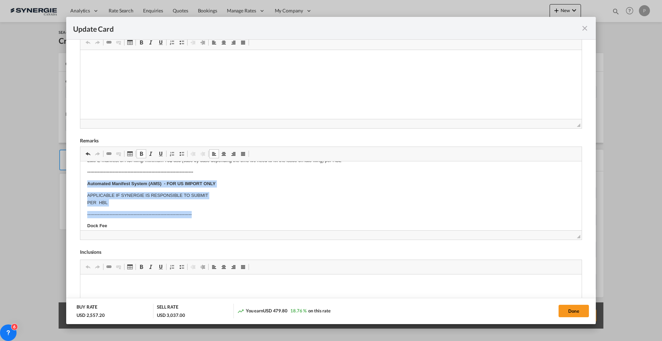
drag, startPoint x: 87, startPoint y: 182, endPoint x: 232, endPoint y: 210, distance: 147.8
click at [232, 210] on html "109 ctn / 20.15 cbm / weight to be confirmed ----> PRICE IS SUBJECT TO CHANGE O…" at bounding box center [330, 269] width 501 height 472
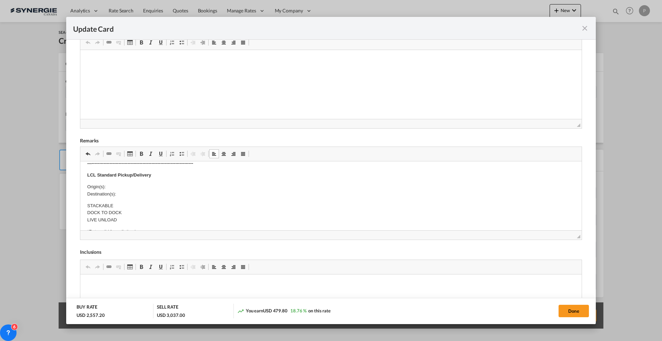
scroll to position [172, 0]
click at [122, 202] on p "Origin(s): Destination(s):" at bounding box center [330, 205] width 487 height 14
click at [131, 204] on p "Origin(s): Destination(s):" at bounding box center [330, 205] width 487 height 14
click at [133, 211] on p "Origin(s): Destination(s):" at bounding box center [330, 205] width 487 height 14
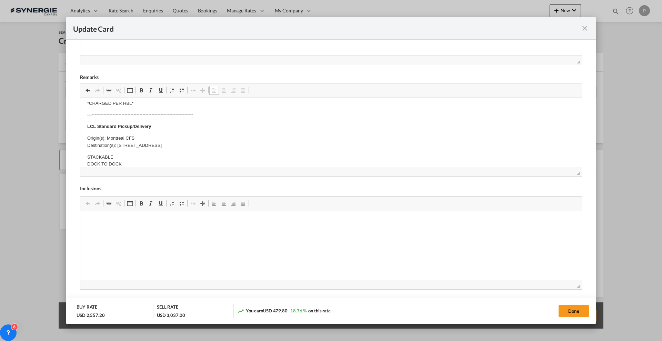
scroll to position [215, 0]
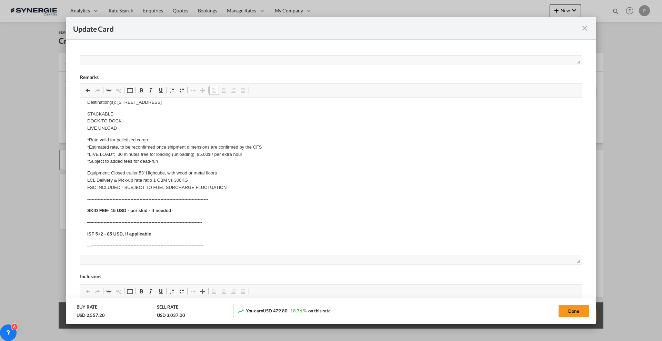
drag, startPoint x: 572, startPoint y: 172, endPoint x: 565, endPoint y: 269, distance: 97.1
click at [584, 282] on md-dialog-content "Port of Loading CNYTN T/S CAVAN Liner/Carrier No carrier 2HM LOGISTICS D.O.O AA…" at bounding box center [330, 182] width 529 height 284
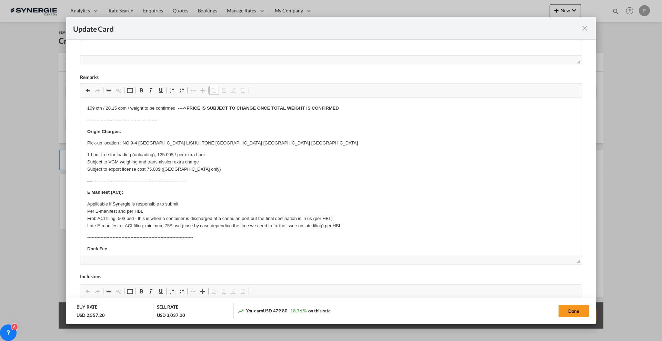
scroll to position [63, 0]
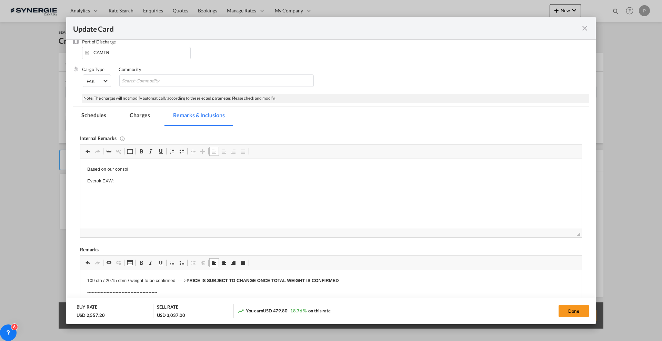
click at [145, 181] on html "Based on our consol Everok EXW:" at bounding box center [330, 175] width 501 height 33
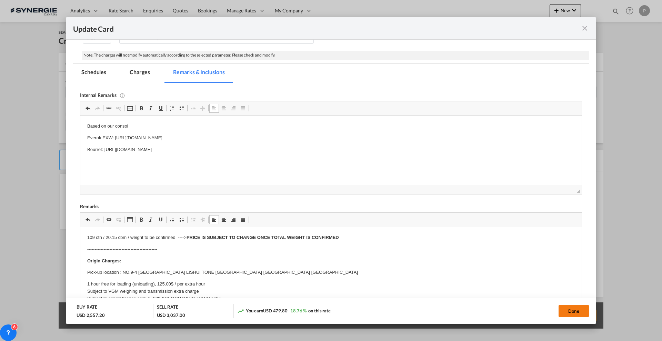
click at [562, 310] on button "Done" at bounding box center [573, 311] width 30 height 12
type input "12 Sep 2025"
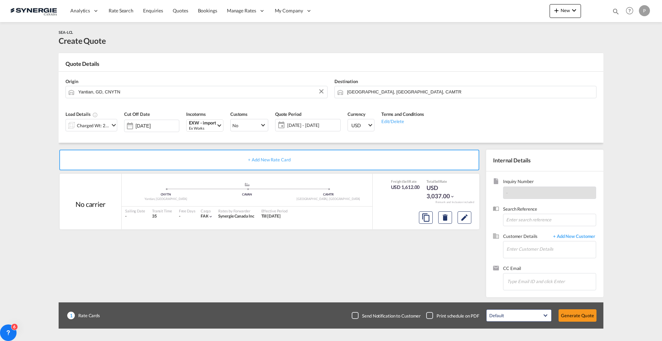
scroll to position [26, 0]
click at [555, 251] on input "Enter Customer Details" at bounding box center [550, 249] width 89 height 16
click at [548, 250] on input "Enter Customer Details" at bounding box center [550, 249] width 89 height 16
click at [550, 254] on input "Enter Customer Details" at bounding box center [550, 249] width 89 height 16
paste input "operation@lanvain.com"
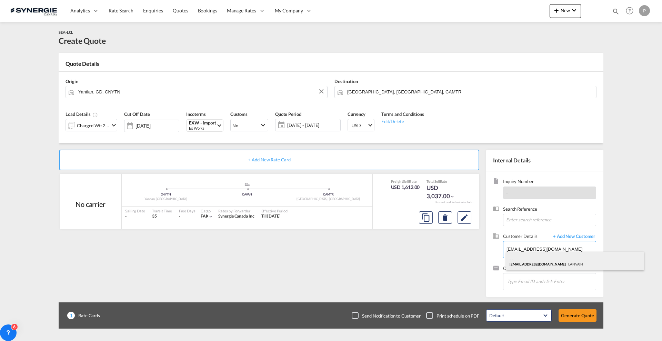
click at [556, 268] on div ". . operation@lanvain.com | LANVAIN" at bounding box center [575, 261] width 138 height 19
type input "LANVAIN, . ., operation@lanvain.com"
click at [463, 222] on button "Edit" at bounding box center [464, 217] width 14 height 12
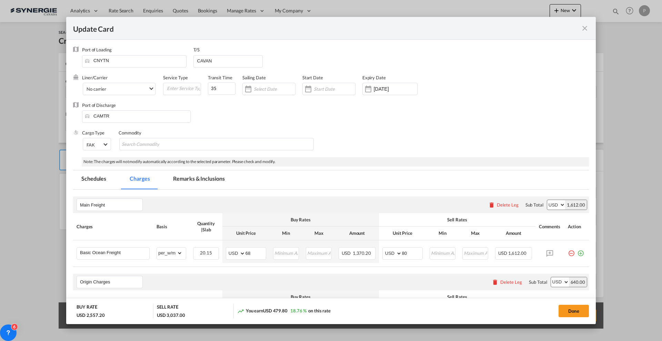
scroll to position [86, 0]
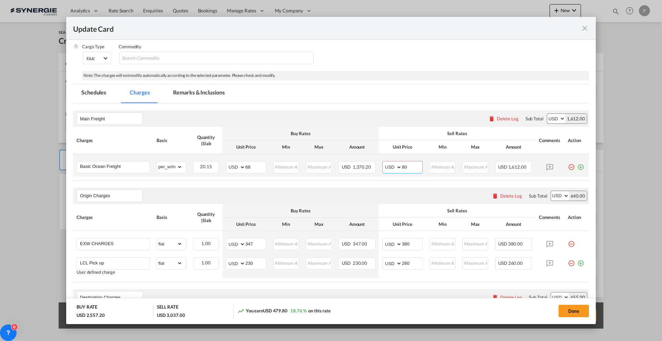
click at [406, 165] on input "80" at bounding box center [412, 166] width 20 height 10
click at [403, 166] on input "80" at bounding box center [412, 166] width 20 height 10
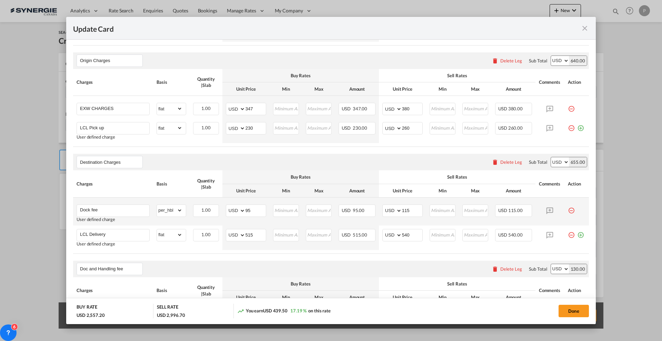
scroll to position [259, 0]
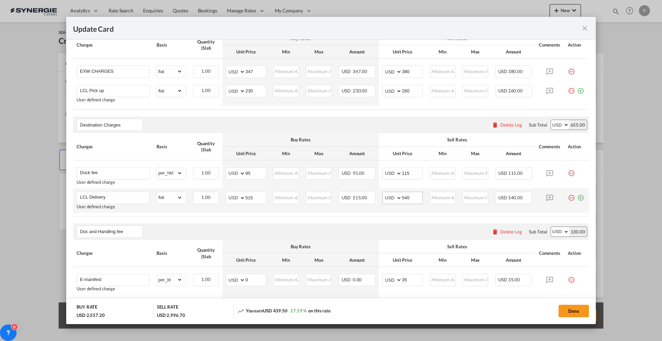
type input "78"
click at [408, 199] on input "540" at bounding box center [412, 197] width 20 height 10
type input "530"
click at [402, 172] on input "115" at bounding box center [412, 173] width 20 height 10
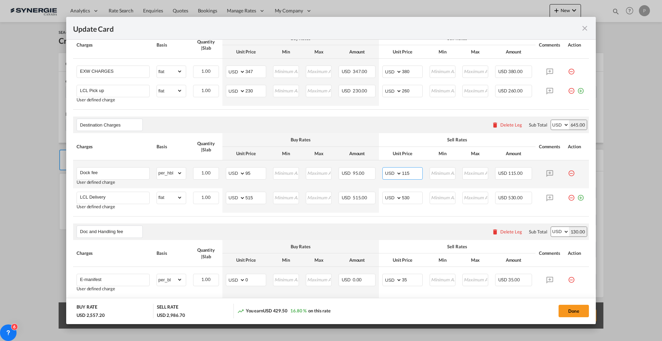
click at [403, 172] on input "115" at bounding box center [412, 173] width 20 height 10
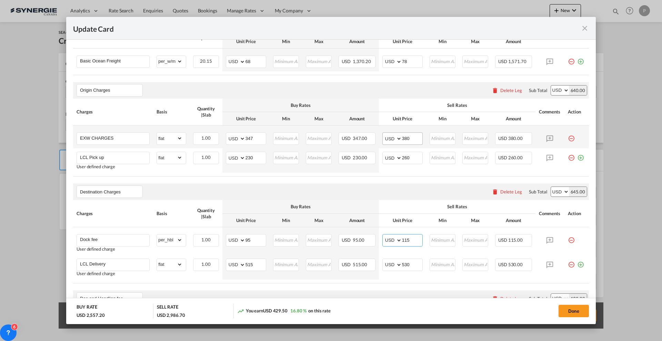
scroll to position [172, 0]
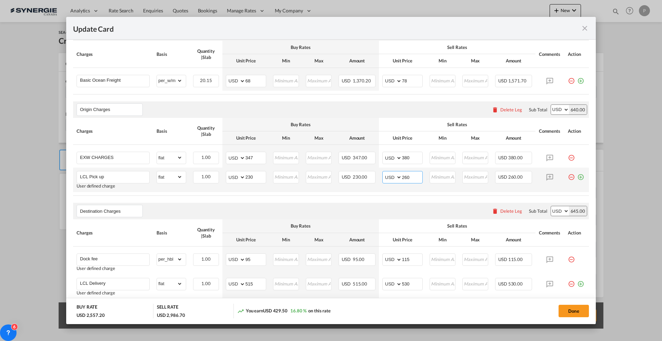
click at [402, 172] on input "260" at bounding box center [412, 176] width 20 height 10
type input "250"
click at [402, 154] on input "380" at bounding box center [412, 157] width 20 height 10
type input "370"
click at [449, 94] on table "Charges Basis Quantity | Slab Buy Rates Sell Rates Comments Action Unit Price M…" at bounding box center [331, 67] width 516 height 53
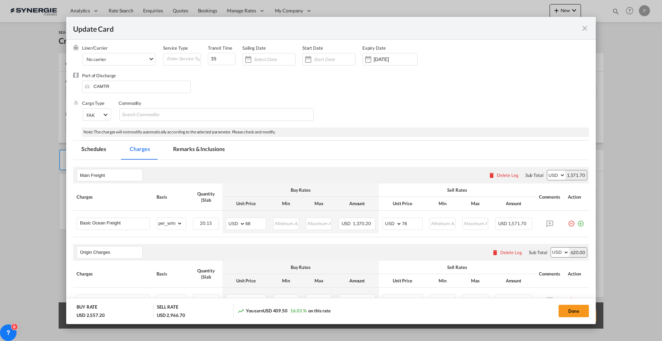
scroll to position [0, 0]
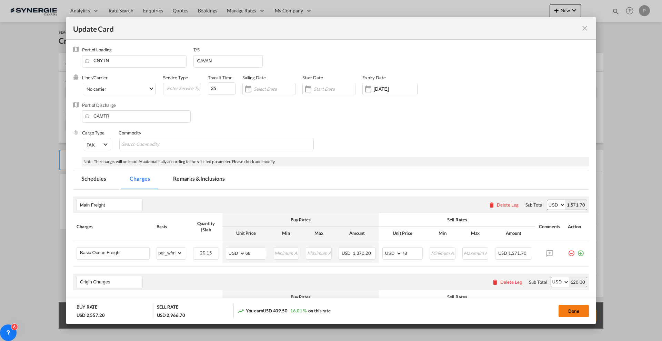
drag, startPoint x: 578, startPoint y: 313, endPoint x: 574, endPoint y: 312, distance: 4.2
click at [578, 312] on button "Done" at bounding box center [573, 311] width 30 height 12
type input "12 Sep 2025"
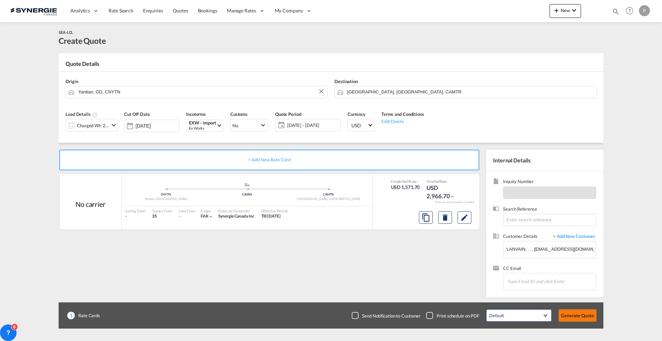
click at [577, 314] on button "Generate Quote" at bounding box center [577, 315] width 38 height 12
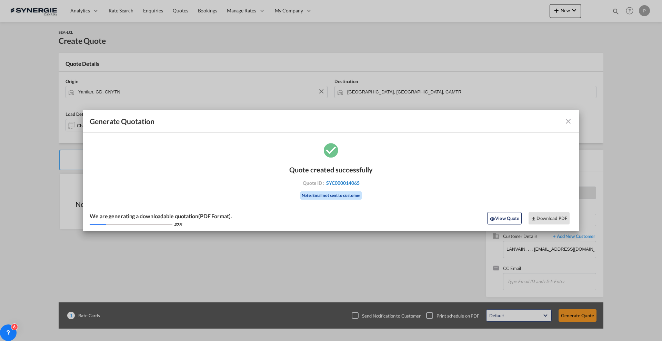
click at [359, 184] on div "Quote ID : SYC000014065" at bounding box center [331, 183] width 80 height 6
copy div "SYC000014065"
click at [550, 215] on button "Download PDF" at bounding box center [548, 218] width 41 height 12
click at [568, 123] on md-icon "icon-close fg-AAA8AD cursor m-0" at bounding box center [568, 121] width 8 height 8
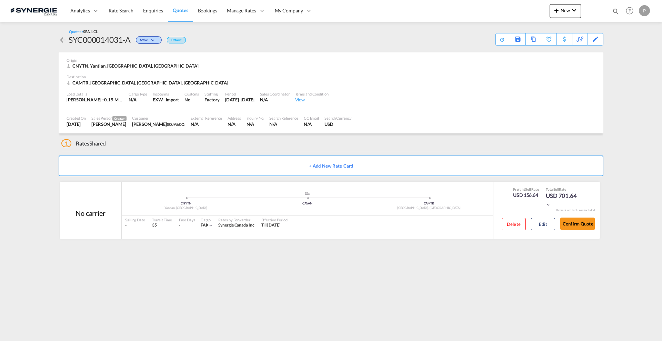
drag, startPoint x: 573, startPoint y: 219, endPoint x: 658, endPoint y: 149, distance: 110.7
click at [573, 219] on button "Confirm Quote" at bounding box center [577, 224] width 34 height 12
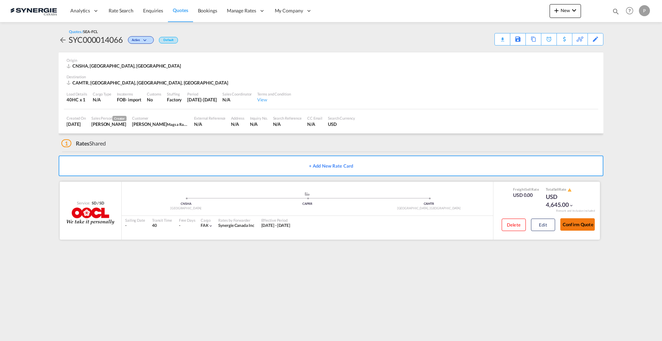
click at [588, 220] on button "Confirm Quote" at bounding box center [577, 224] width 34 height 12
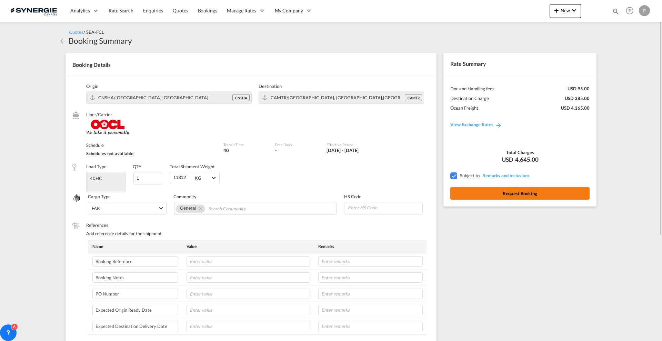
click at [553, 196] on button "Request Booking" at bounding box center [519, 193] width 139 height 12
